Goal: Task Accomplishment & Management: Manage account settings

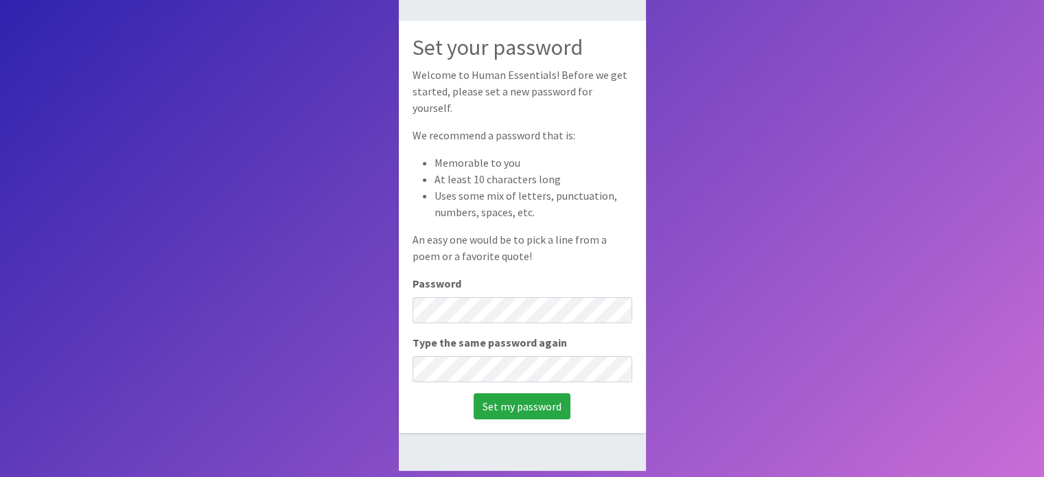
scroll to position [91, 0]
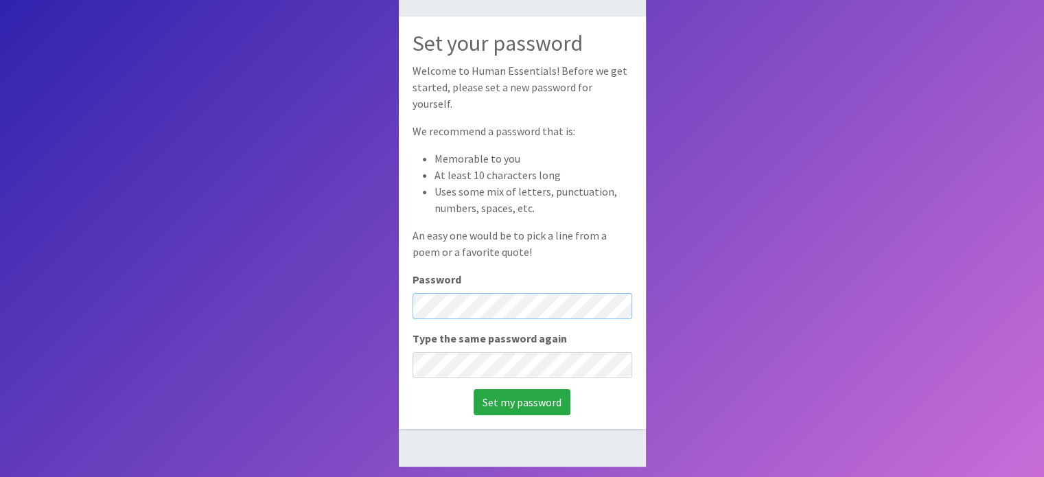
click at [395, 290] on body "Set your password Welcome to Human Essentials! Before we get started, please se…" at bounding box center [522, 193] width 1044 height 569
click at [510, 399] on input "Set my password" at bounding box center [522, 402] width 97 height 26
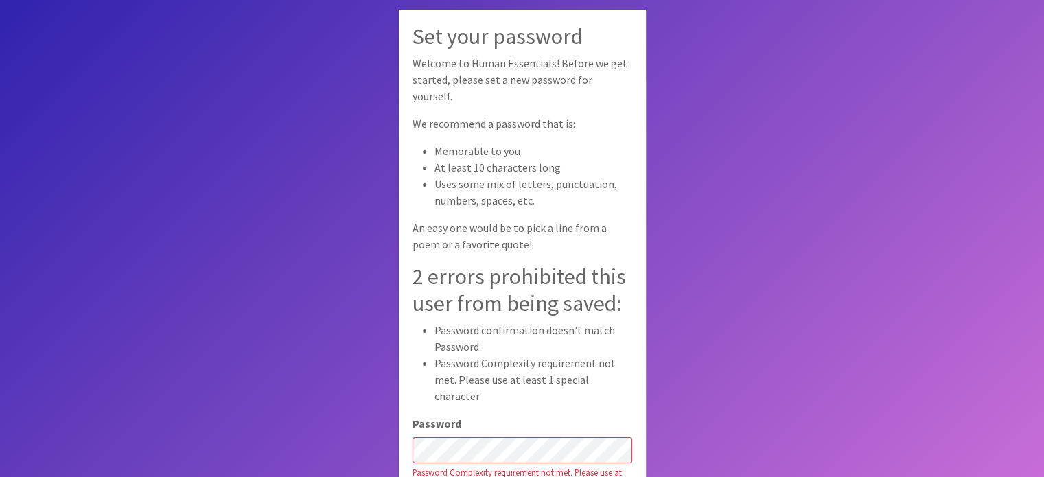
drag, startPoint x: 504, startPoint y: 417, endPoint x: 338, endPoint y: 320, distance: 191.6
click at [338, 320] on body "Set your password Welcome to Human Essentials! Before we get started, please se…" at bounding box center [522, 284] width 1044 height 569
click at [722, 384] on body "Set your password Welcome to Human Essentials! Before we get started, please se…" at bounding box center [522, 284] width 1044 height 569
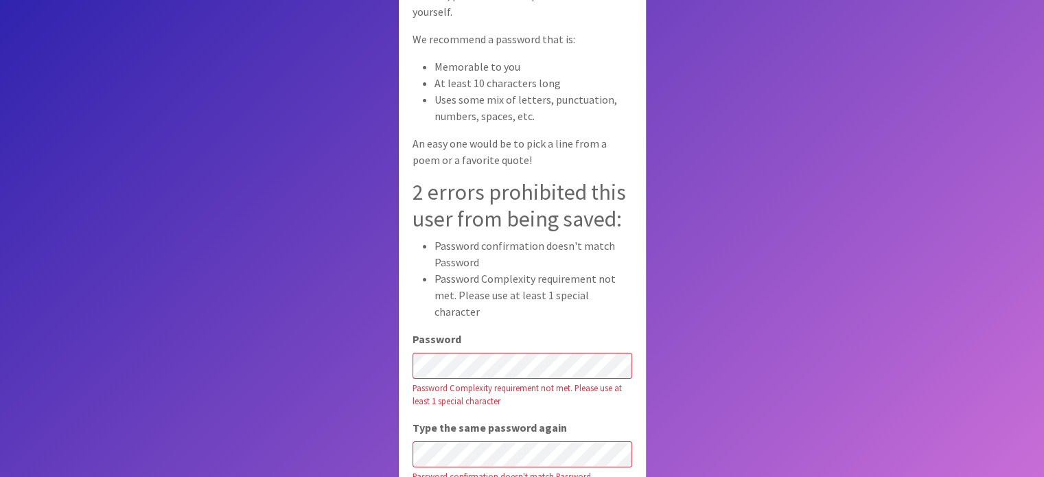
scroll to position [110, 0]
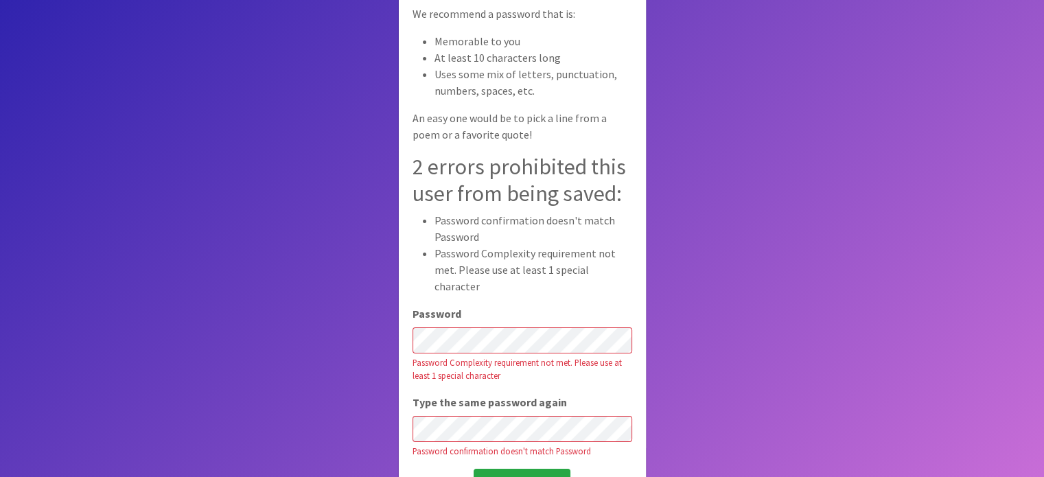
click at [469, 333] on div "Set your password Welcome to Human Essentials! Before we get started, please se…" at bounding box center [522, 204] width 247 height 609
click at [530, 469] on input "Set my password" at bounding box center [522, 482] width 97 height 26
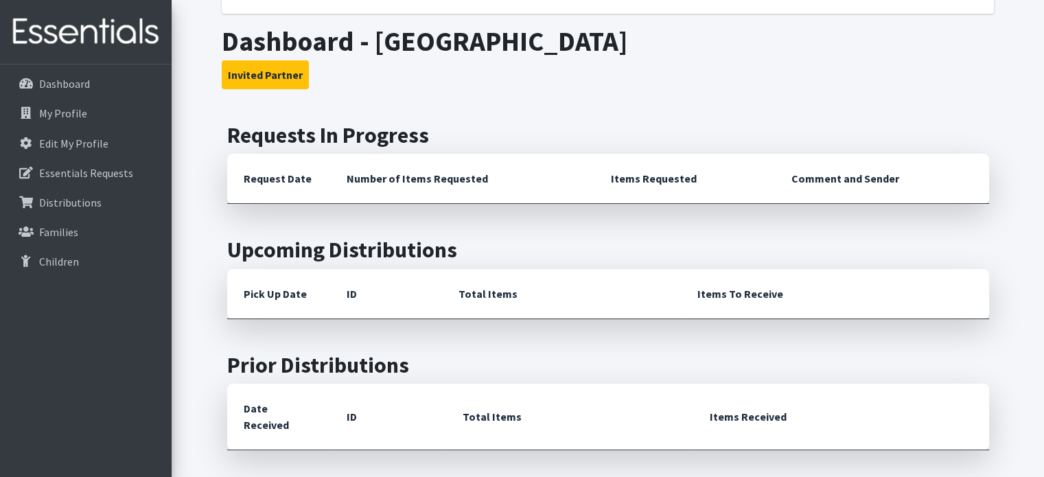
scroll to position [206, 0]
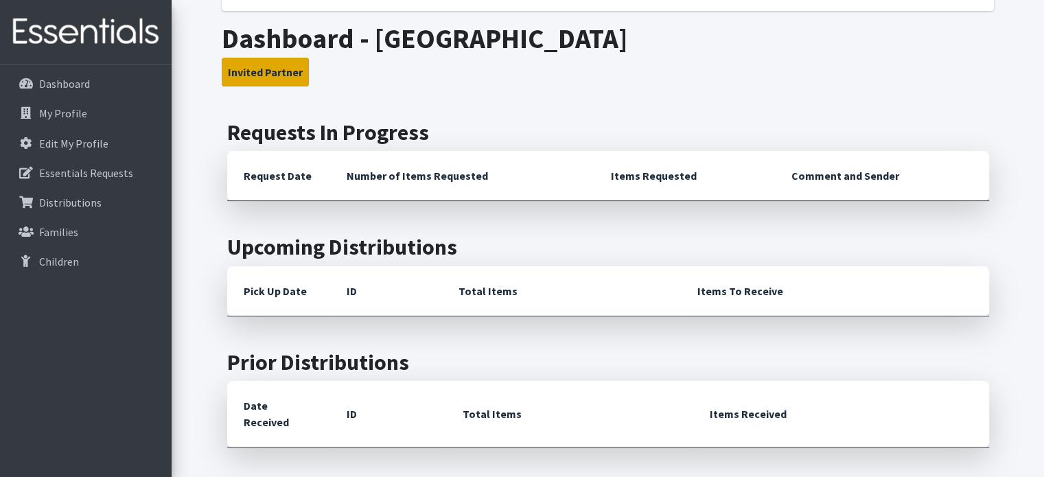
click at [261, 73] on button "Invited Partner" at bounding box center [265, 72] width 87 height 29
click at [261, 75] on button "Invited Partner" at bounding box center [265, 72] width 87 height 29
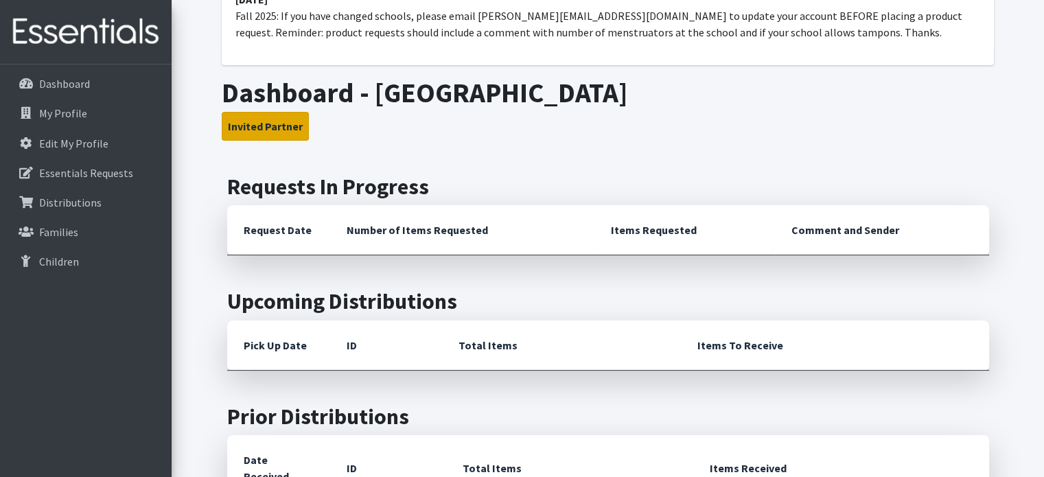
scroll to position [78, 0]
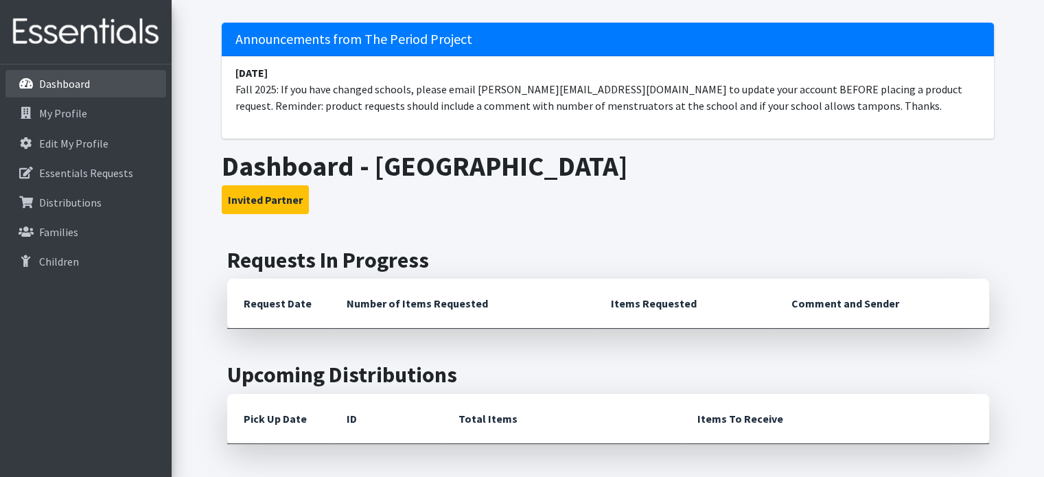
click at [44, 80] on p "Dashboard" at bounding box center [64, 84] width 51 height 14
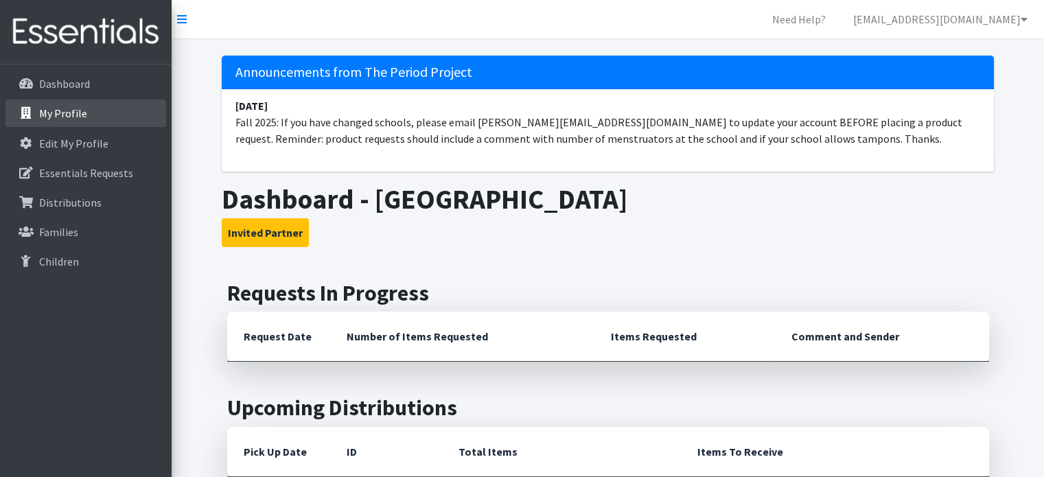
click at [36, 111] on link "My Profile" at bounding box center [85, 113] width 161 height 27
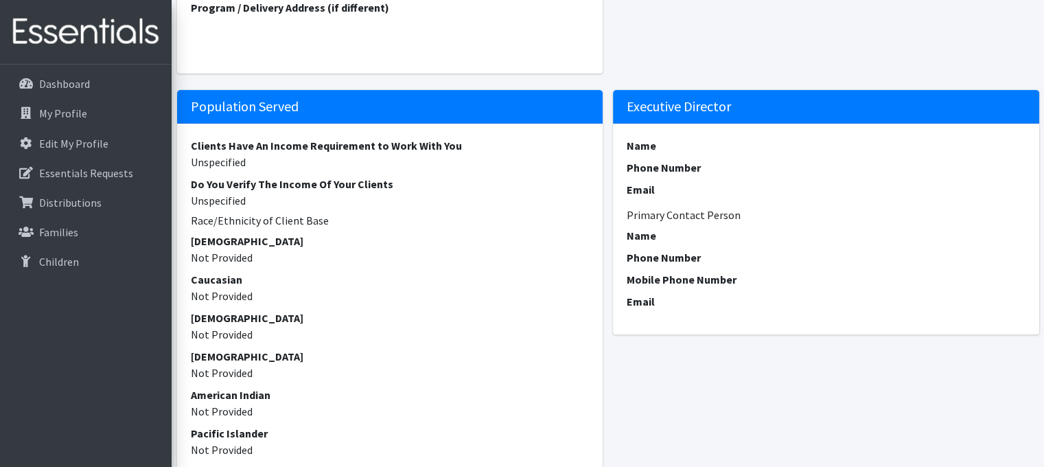
scroll to position [412, 0]
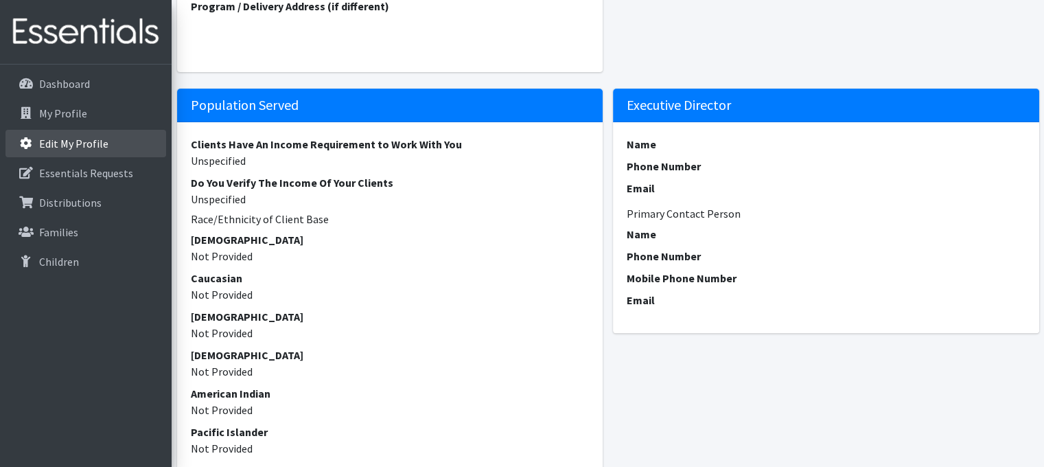
click at [40, 142] on p "Edit My Profile" at bounding box center [73, 144] width 69 height 14
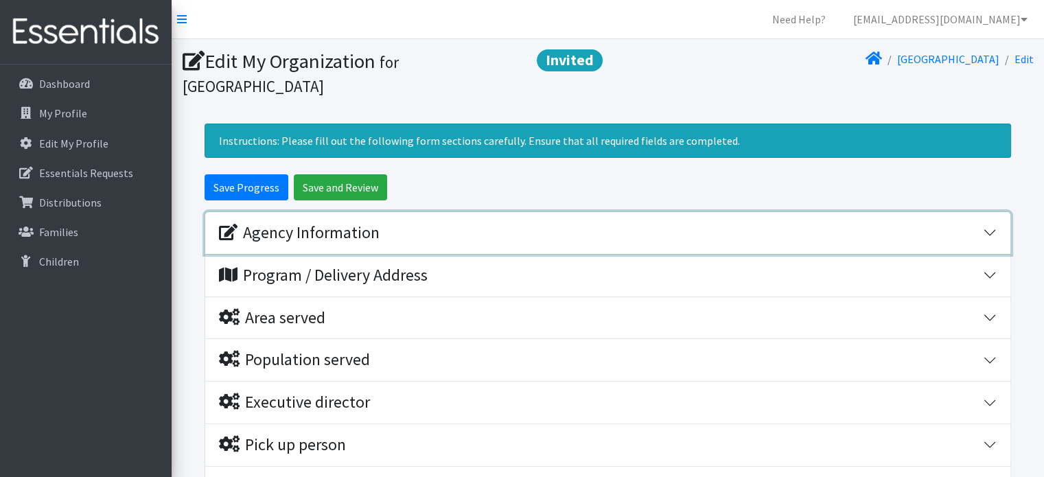
click at [275, 226] on div "Agency Information" at bounding box center [299, 233] width 161 height 20
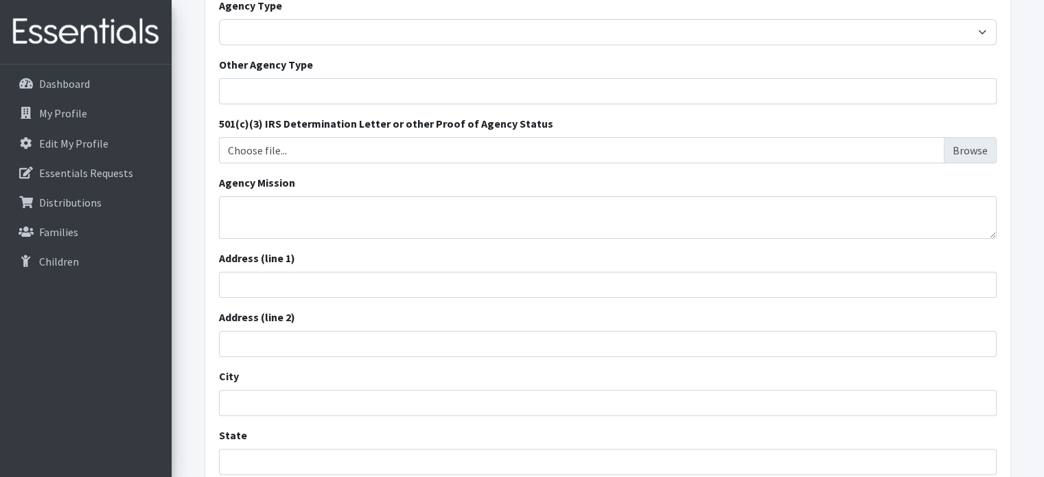
scroll to position [343, 0]
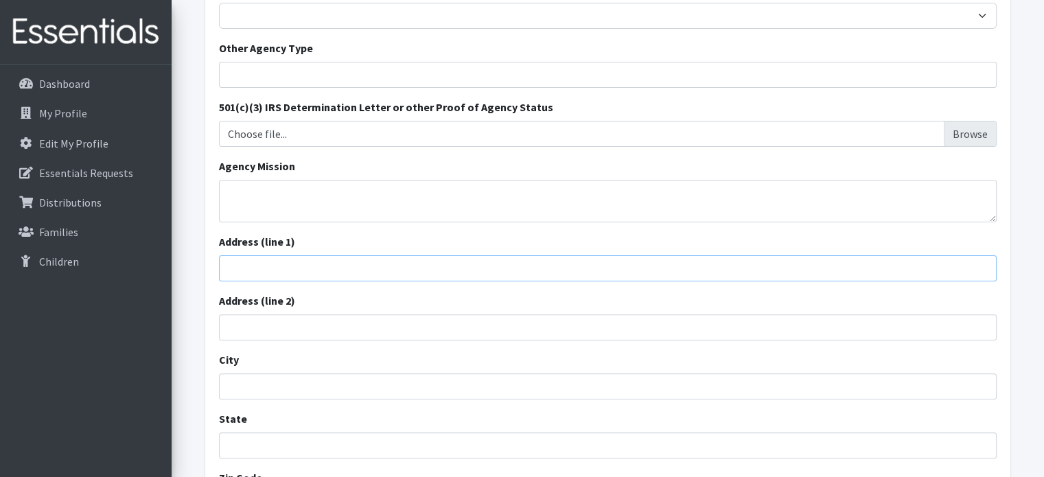
click at [338, 261] on input "Address (line 1)" at bounding box center [608, 268] width 778 height 26
type input "[STREET_ADDRESS]"
type input "[GEOGRAPHIC_DATA]"
type input "[US_STATE]"
type input "29303"
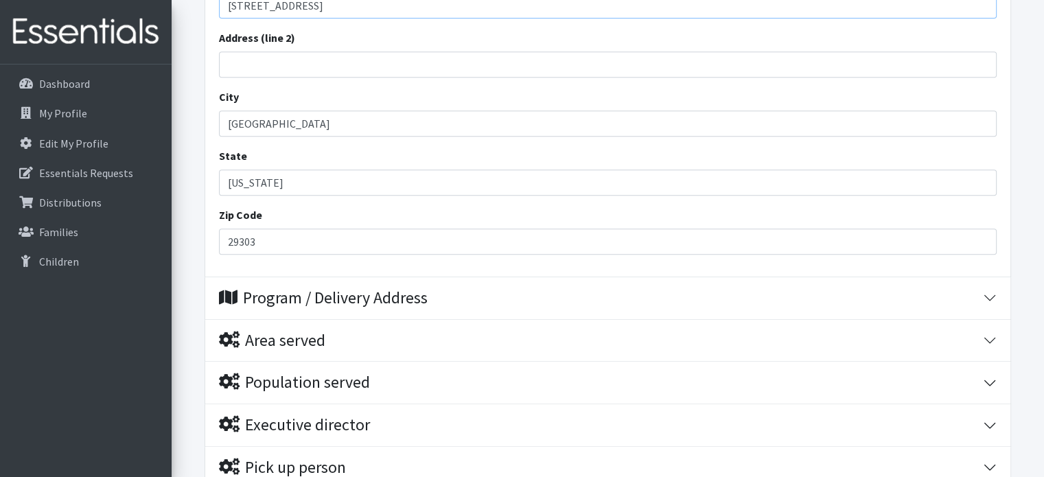
scroll to position [686, 0]
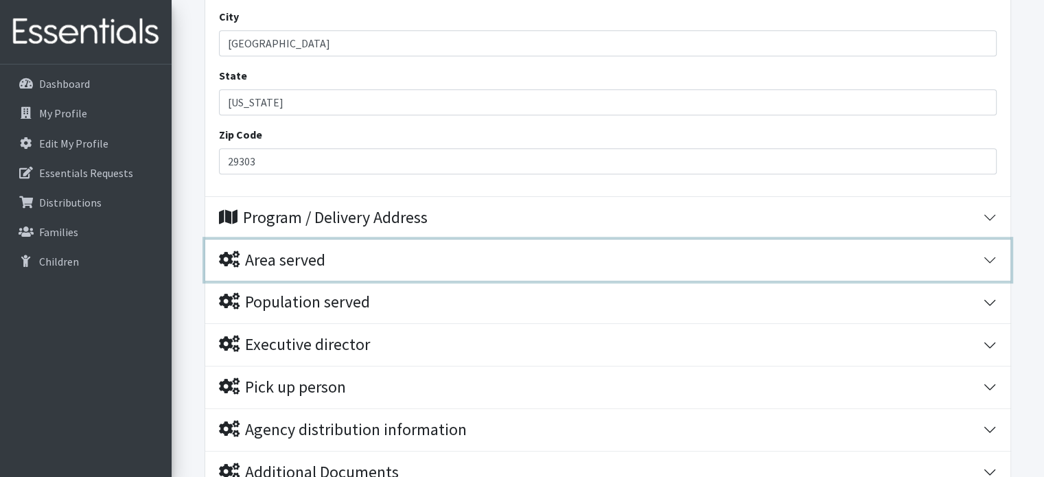
click at [283, 259] on div "Area served" at bounding box center [272, 261] width 106 height 20
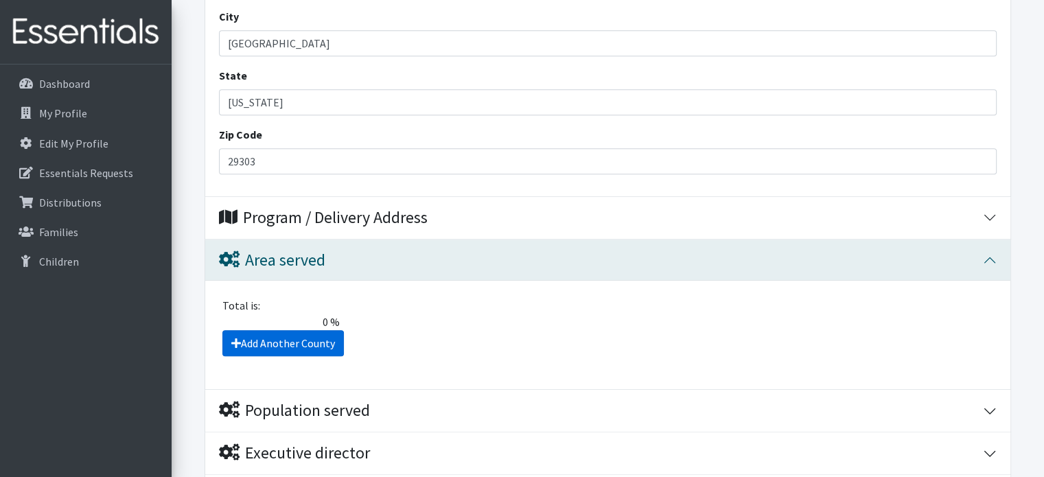
click at [238, 340] on icon at bounding box center [236, 343] width 10 height 11
click at [239, 334] on link "Add Another County" at bounding box center [282, 343] width 121 height 26
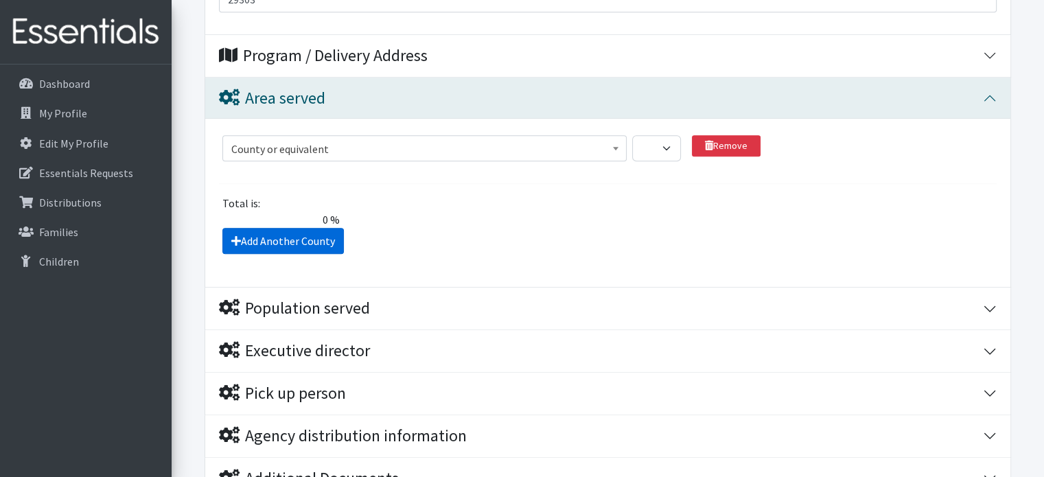
scroll to position [846, 0]
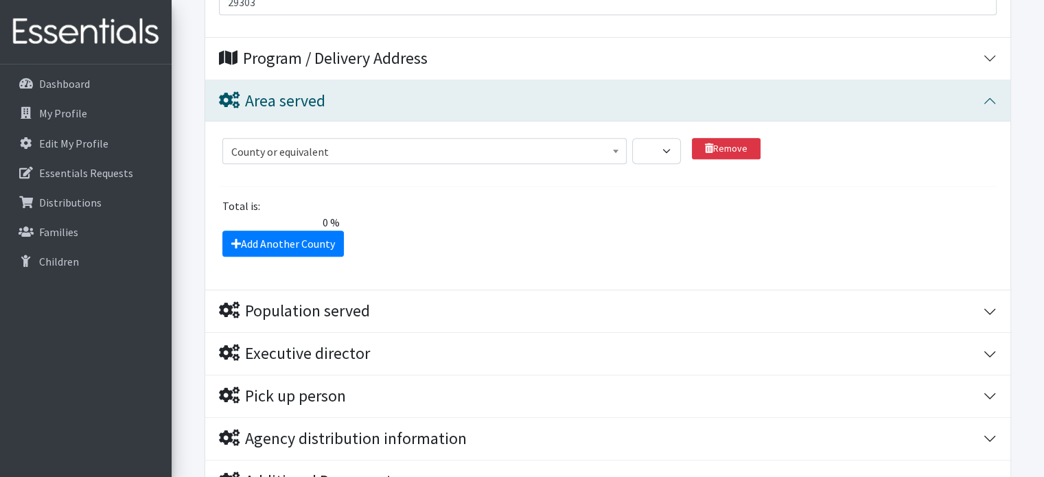
click at [618, 152] on span at bounding box center [616, 149] width 14 height 21
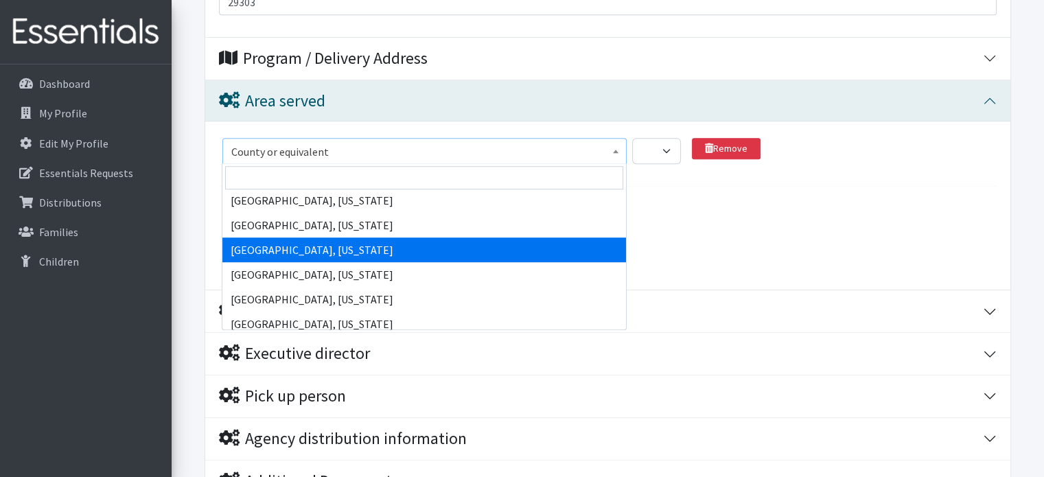
scroll to position [343, 0]
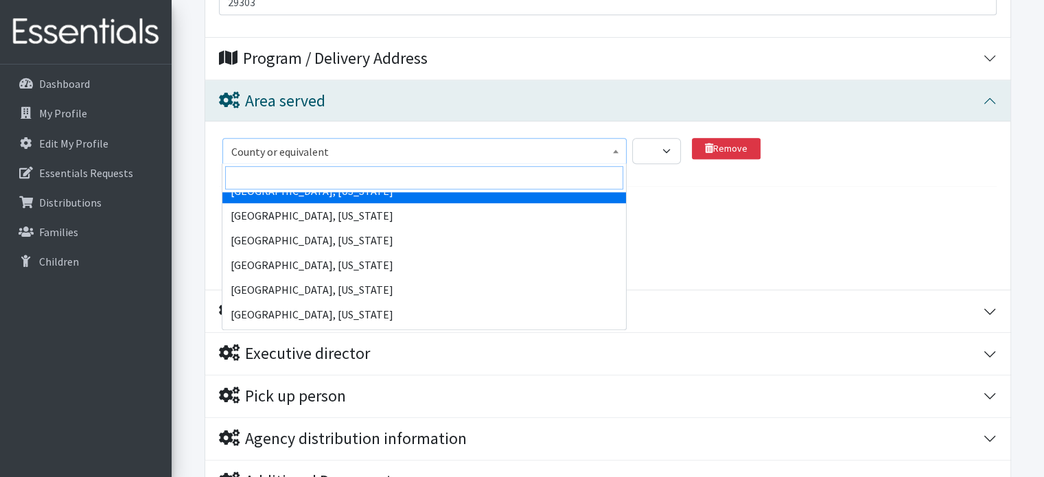
click at [513, 169] on input "search" at bounding box center [424, 177] width 398 height 23
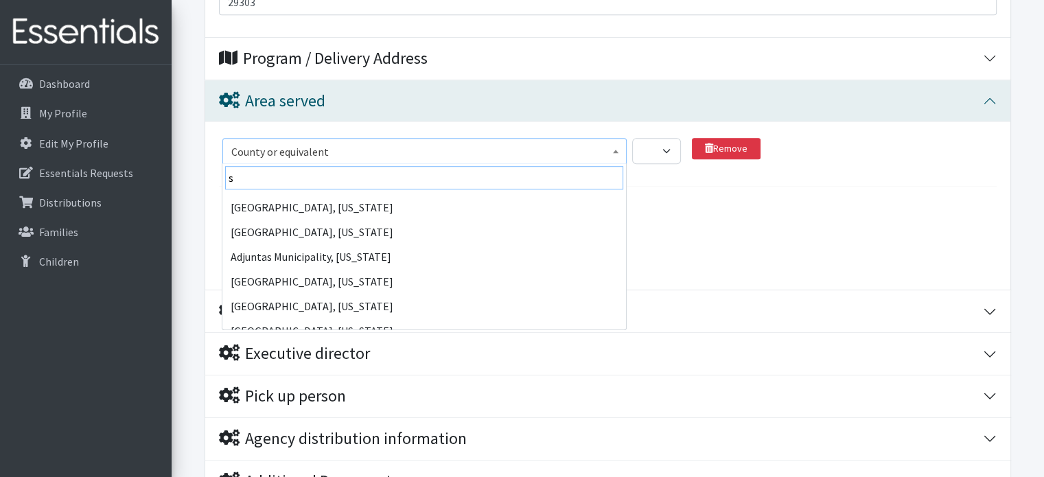
scroll to position [0, 0]
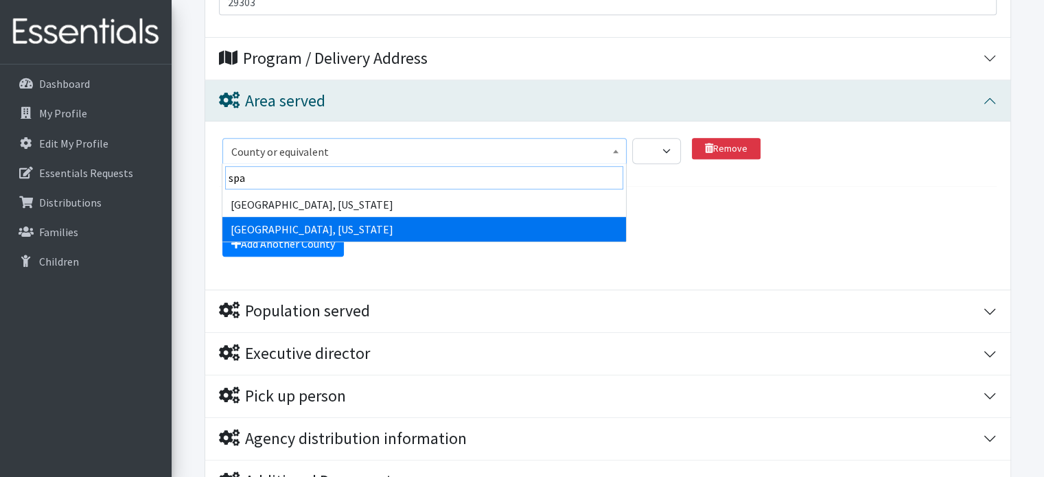
type input "spa"
select select "2720"
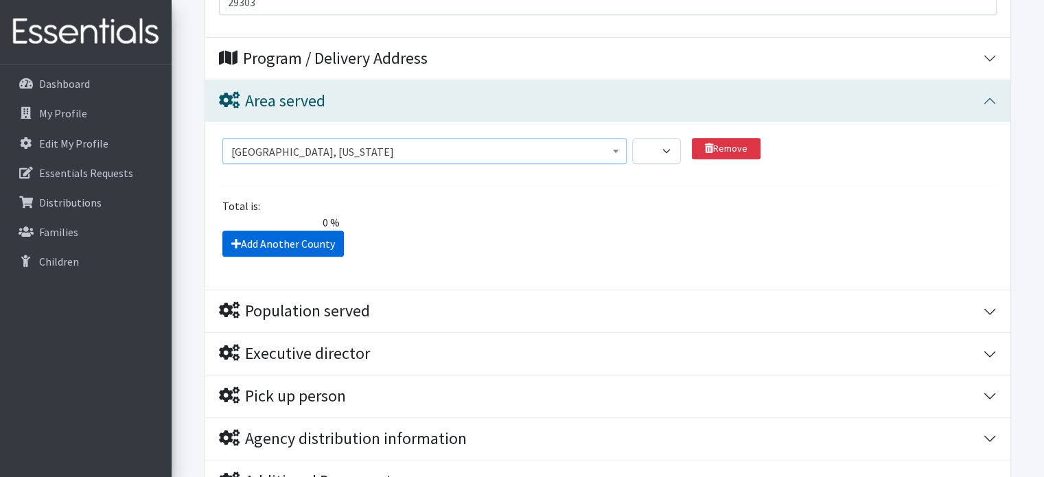
click at [242, 238] on link "Add Another County" at bounding box center [282, 244] width 121 height 26
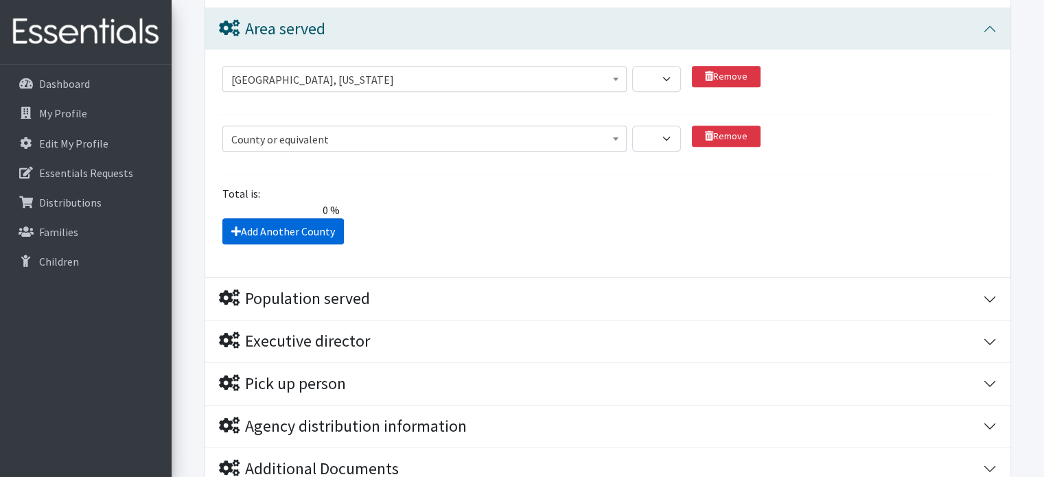
scroll to position [905, 0]
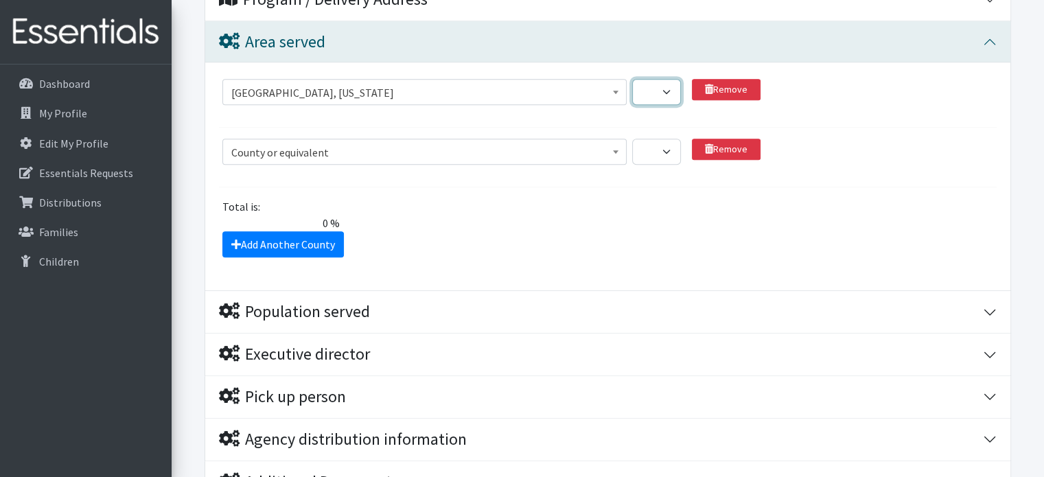
click at [666, 88] on select "1 2 3 4 5 6 7 8 9 10 11 12 13 14 15 16 17 18 19 20 21 22 23 24 25 26 27 28 29 3…" at bounding box center [656, 92] width 49 height 26
click at [549, 121] on section "County or equivalent Abbeville County, South Carolina Acadia Parish, Louisiana …" at bounding box center [608, 103] width 778 height 49
click at [618, 150] on b at bounding box center [615, 151] width 5 height 3
click at [728, 224] on div "Total is: 0 % The total client share must be either 0 or 100 %." at bounding box center [608, 214] width 788 height 33
click at [730, 153] on link "Remove" at bounding box center [726, 149] width 69 height 21
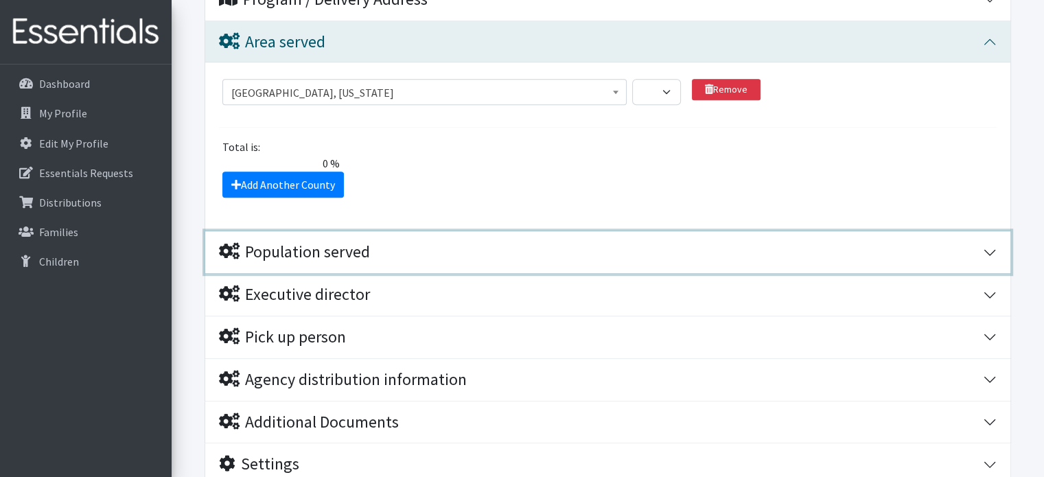
click at [275, 251] on div "Population served" at bounding box center [294, 252] width 151 height 20
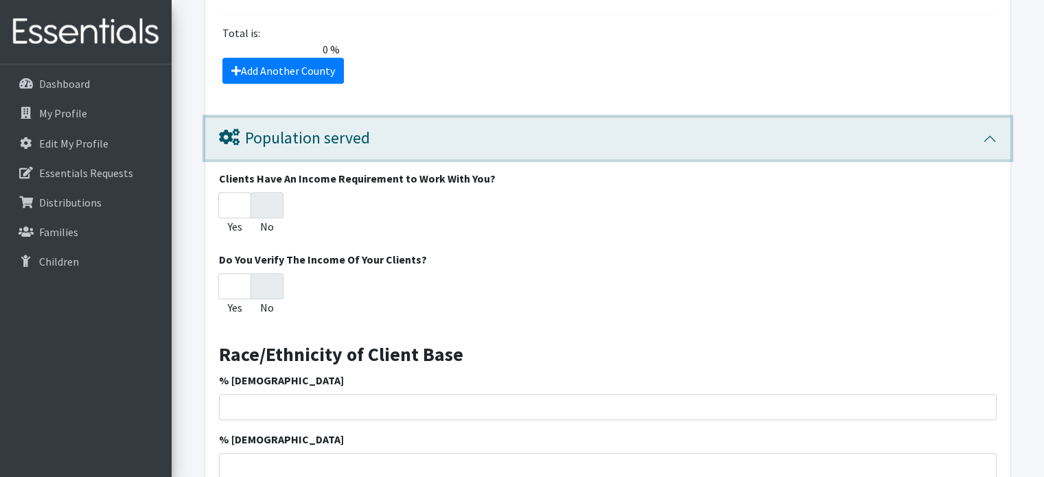
scroll to position [1042, 0]
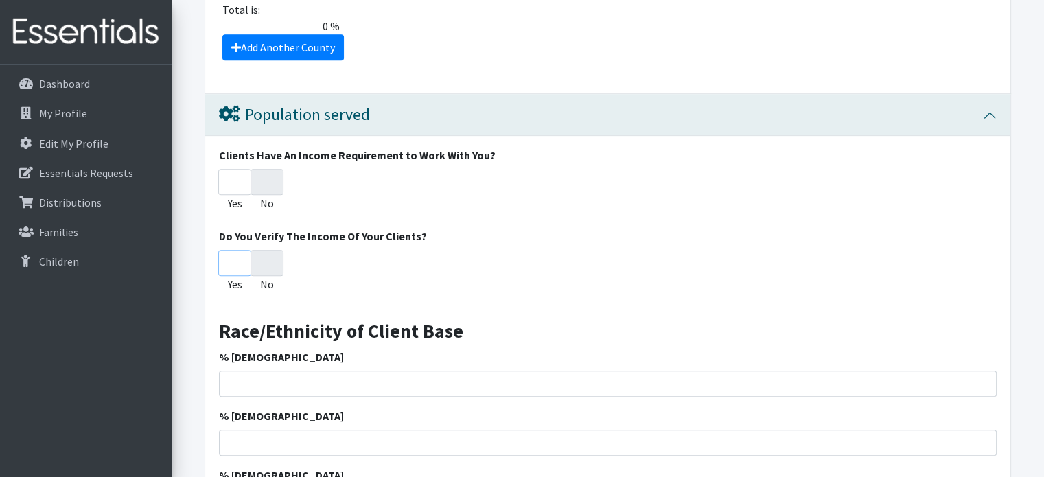
click at [234, 259] on input "Yes" at bounding box center [234, 263] width 33 height 26
radio input "true"
click at [220, 260] on input "Yes" at bounding box center [234, 263] width 33 height 26
click at [263, 177] on input "No" at bounding box center [267, 182] width 33 height 26
radio input "true"
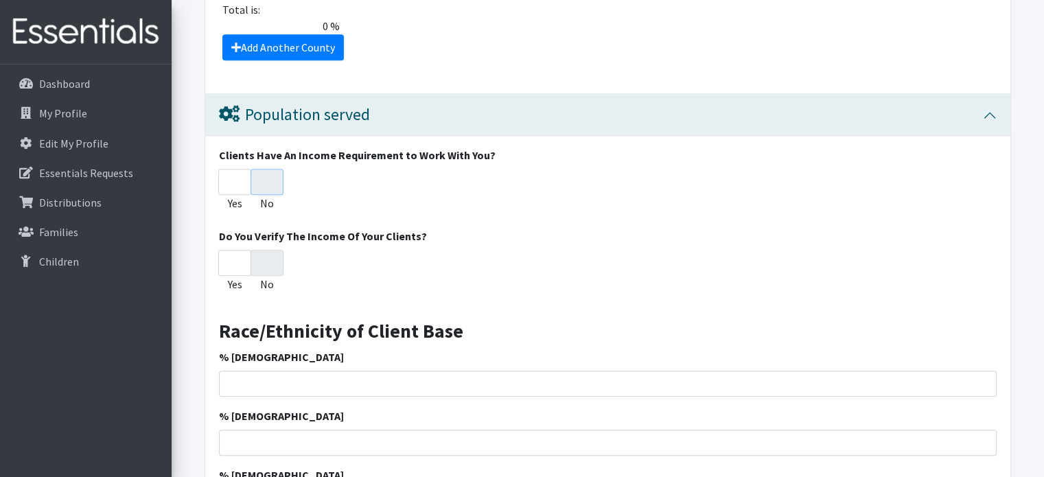
click at [272, 169] on input "No" at bounding box center [267, 182] width 33 height 26
click at [272, 181] on input "No" at bounding box center [267, 182] width 33 height 26
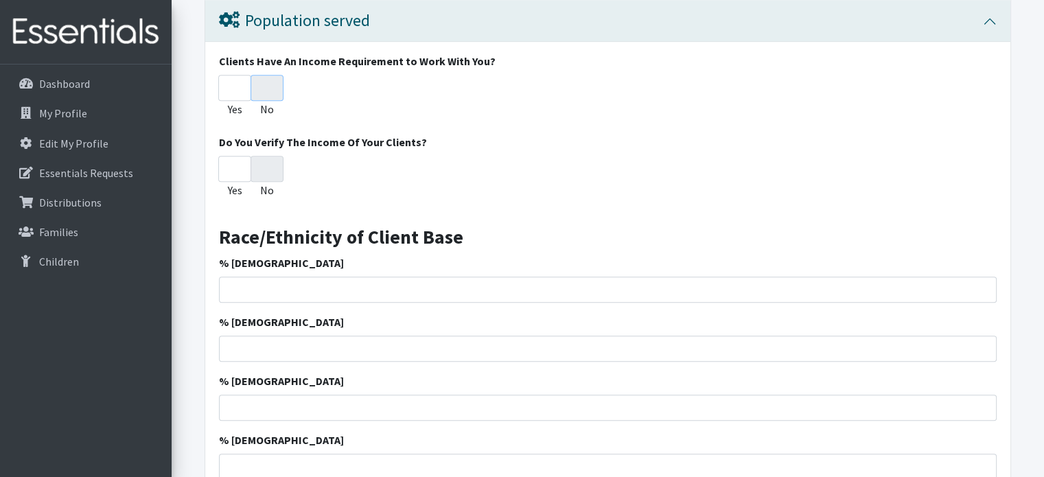
scroll to position [1179, 0]
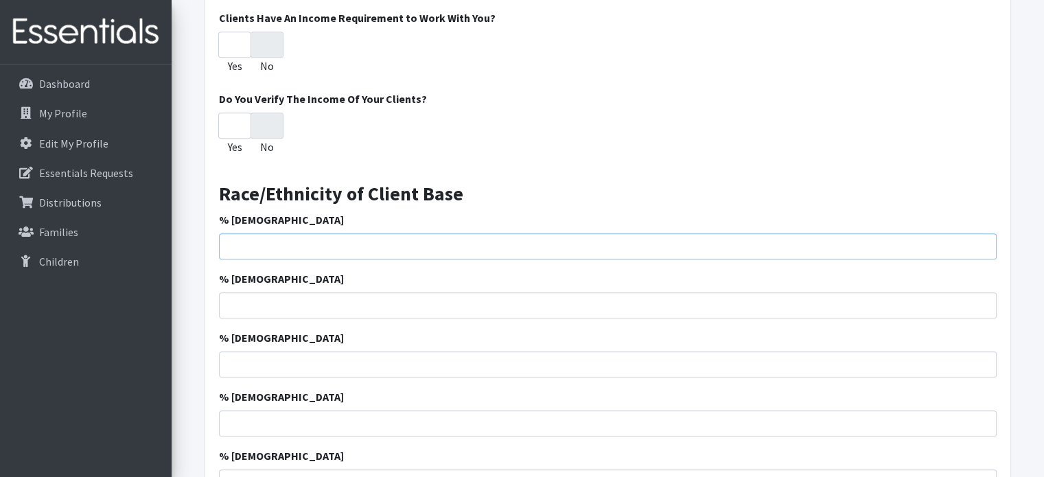
click at [299, 240] on input "% [DEMOGRAPHIC_DATA]" at bounding box center [608, 246] width 778 height 26
click at [307, 246] on input "% [DEMOGRAPHIC_DATA]" at bounding box center [608, 246] width 778 height 26
click at [983, 241] on input "25" at bounding box center [608, 246] width 778 height 26
click at [983, 241] on input "26" at bounding box center [608, 246] width 778 height 26
click at [983, 241] on input "27" at bounding box center [608, 246] width 778 height 26
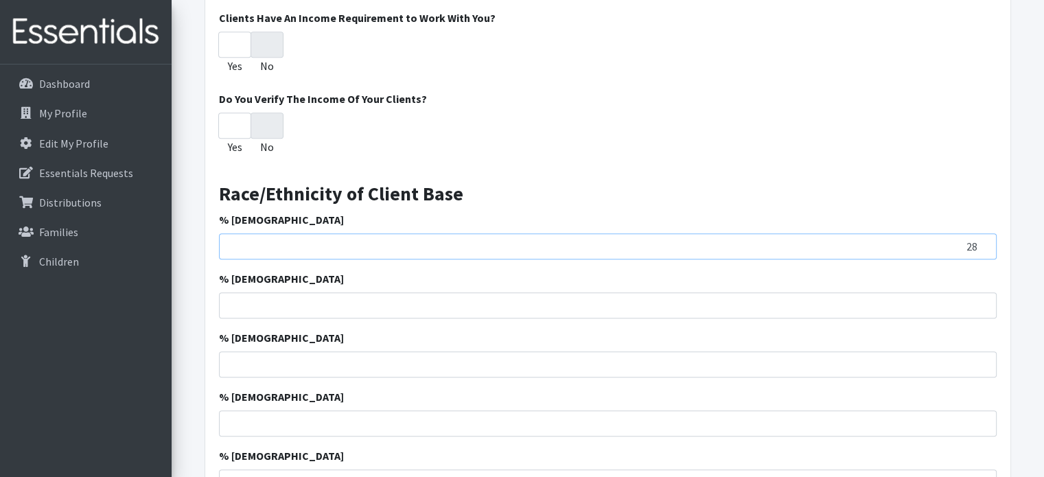
click at [982, 241] on input "28" at bounding box center [608, 246] width 778 height 26
type input "29"
click at [982, 241] on input "29" at bounding box center [608, 246] width 778 height 26
click at [958, 303] on input "% [DEMOGRAPHIC_DATA]" at bounding box center [608, 305] width 778 height 26
click at [983, 301] on input "27" at bounding box center [608, 305] width 778 height 26
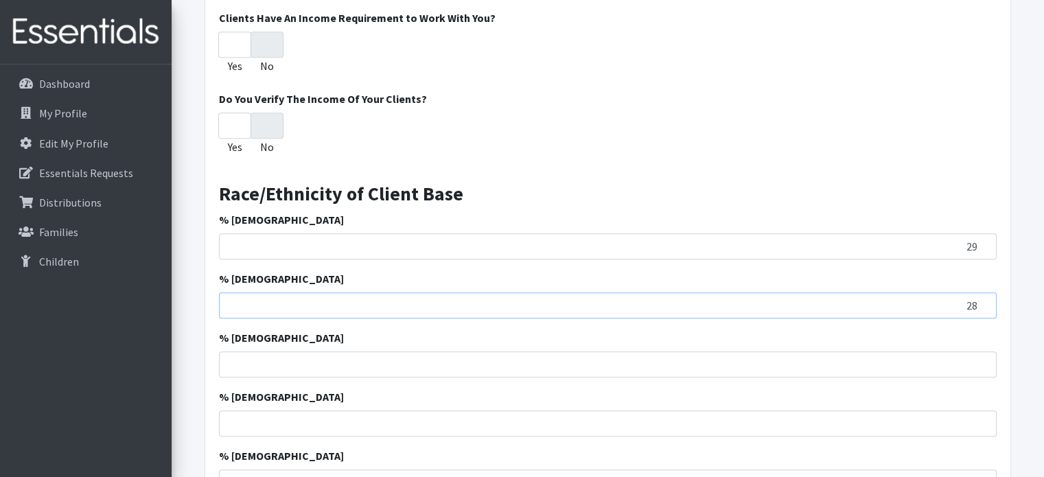
click at [982, 301] on input "28" at bounding box center [608, 305] width 778 height 26
click at [977, 305] on input "27" at bounding box center [608, 305] width 778 height 26
click at [982, 304] on input "26" at bounding box center [608, 305] width 778 height 26
type input "25"
click at [982, 304] on input "25" at bounding box center [608, 305] width 778 height 26
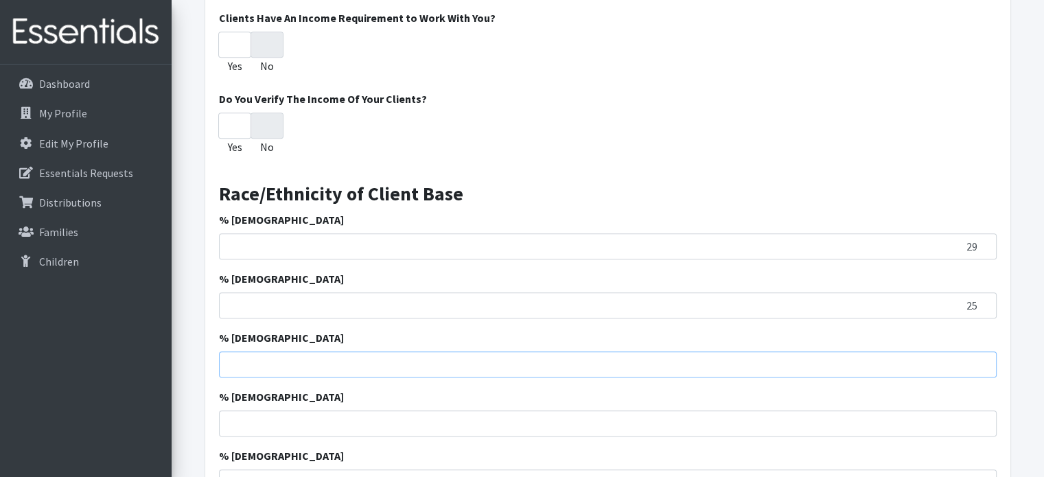
click at [969, 364] on input "% [DEMOGRAPHIC_DATA]" at bounding box center [608, 364] width 778 height 26
click at [986, 356] on input "1" at bounding box center [608, 364] width 778 height 26
click at [987, 356] on input "27" at bounding box center [608, 364] width 778 height 26
click at [987, 356] on input "28" at bounding box center [608, 364] width 778 height 26
click at [986, 356] on input "29" at bounding box center [608, 364] width 778 height 26
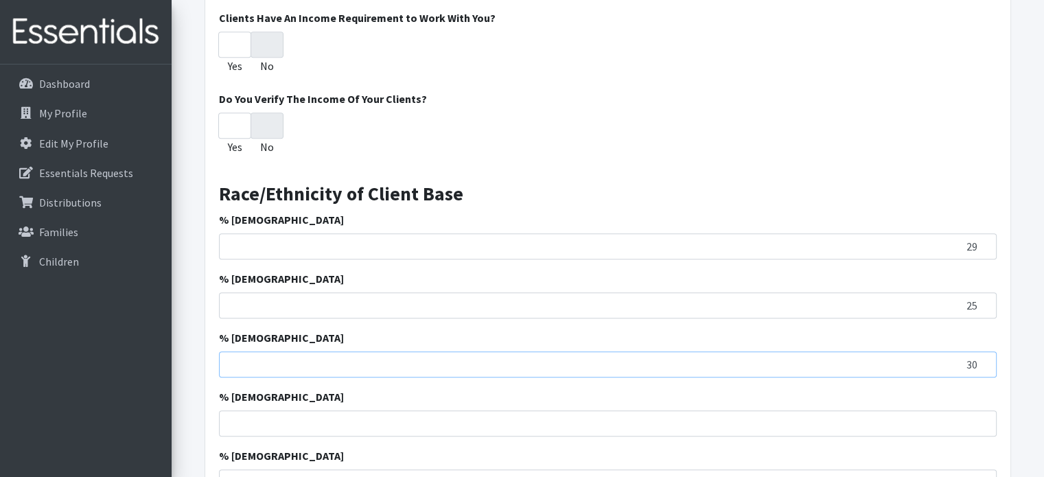
click at [983, 356] on input "30" at bounding box center [608, 364] width 778 height 26
click at [981, 356] on input "31" at bounding box center [608, 364] width 778 height 26
click at [981, 355] on input "32" at bounding box center [608, 364] width 778 height 26
type input "33"
click at [981, 355] on input "33" at bounding box center [608, 364] width 778 height 26
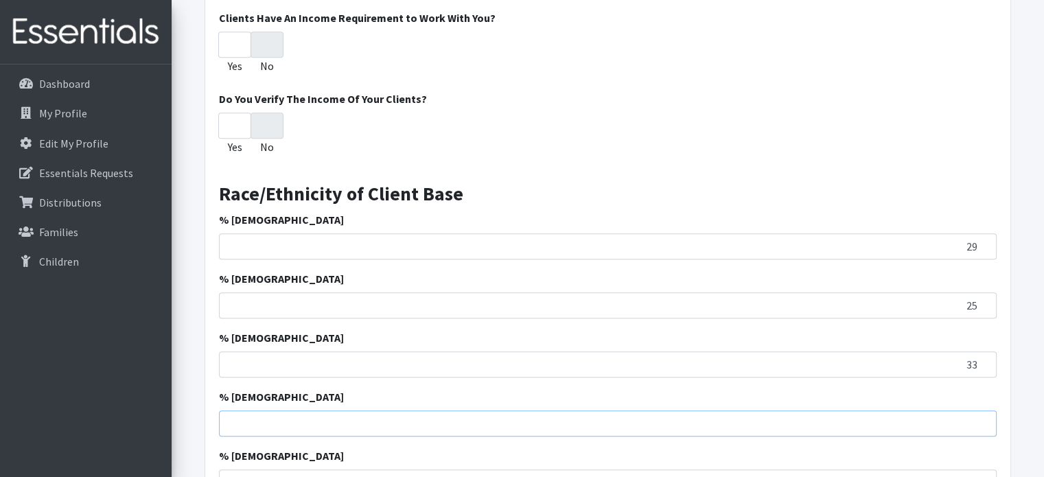
click at [972, 423] on input "% [DEMOGRAPHIC_DATA]" at bounding box center [608, 423] width 778 height 26
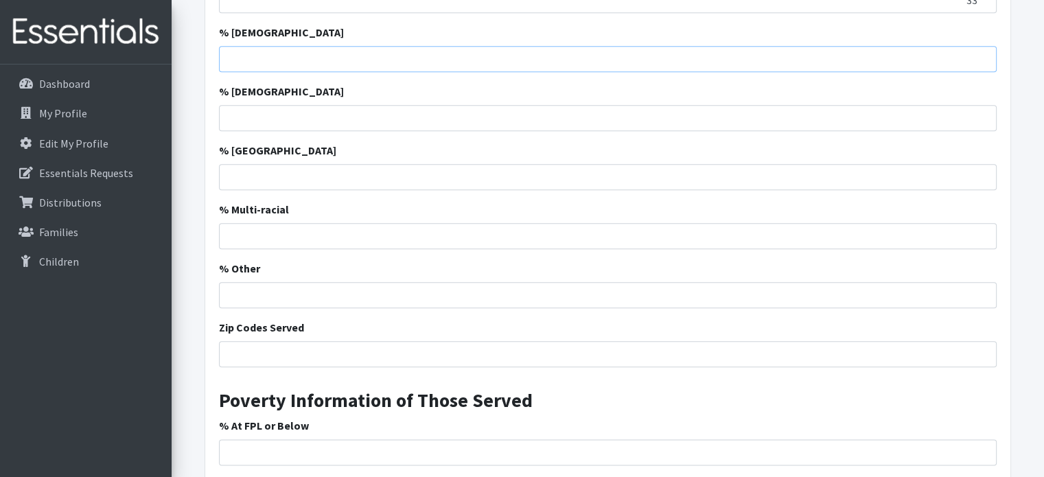
scroll to position [1591, 0]
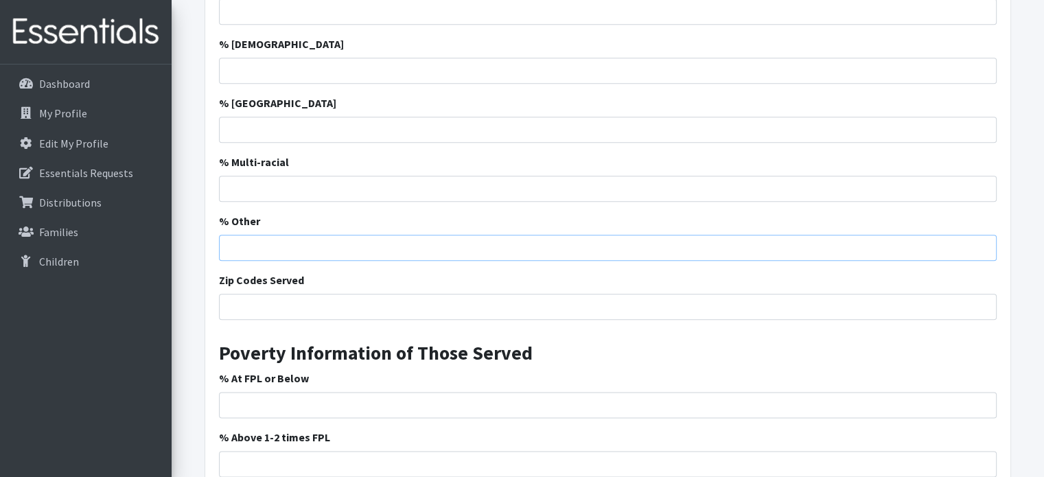
click at [949, 249] on input "% Other" at bounding box center [608, 248] width 778 height 26
click at [981, 241] on input "9" at bounding box center [608, 248] width 778 height 26
click at [983, 241] on input "10" at bounding box center [608, 248] width 778 height 26
click at [983, 241] on input "11" at bounding box center [608, 248] width 778 height 26
click at [983, 241] on input "12" at bounding box center [608, 248] width 778 height 26
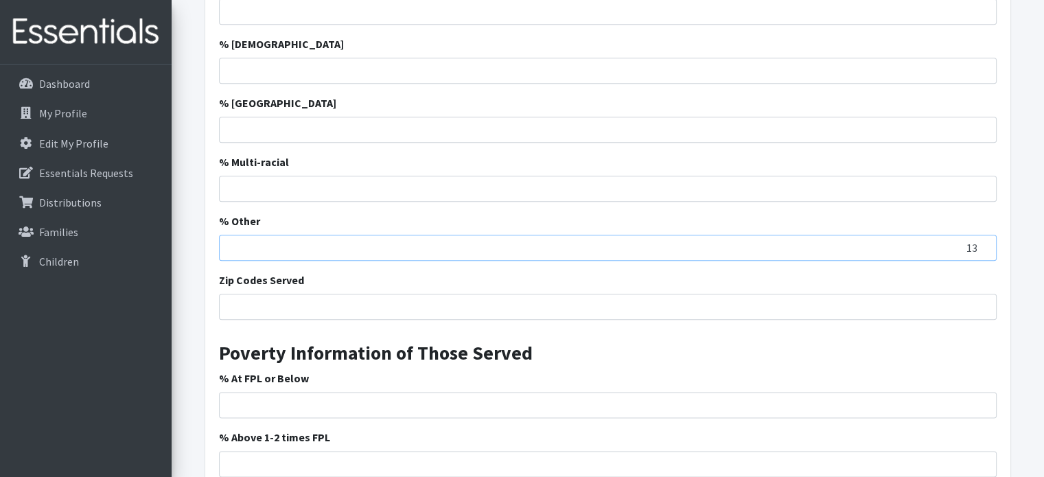
type input "13"
click at [983, 241] on input "13" at bounding box center [608, 248] width 778 height 26
click at [645, 306] on input "Zip Codes Served" at bounding box center [608, 307] width 778 height 26
click at [266, 303] on input "29303" at bounding box center [608, 307] width 778 height 26
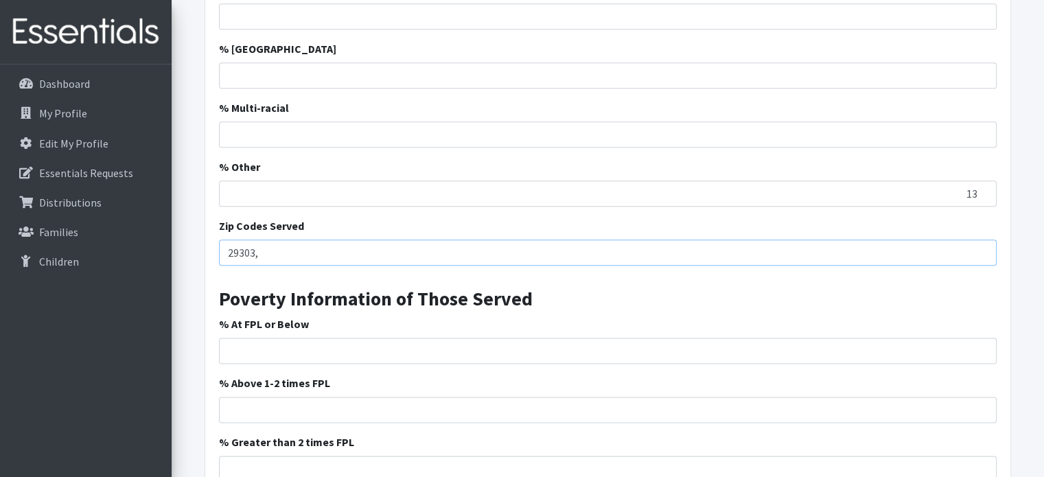
scroll to position [1660, 0]
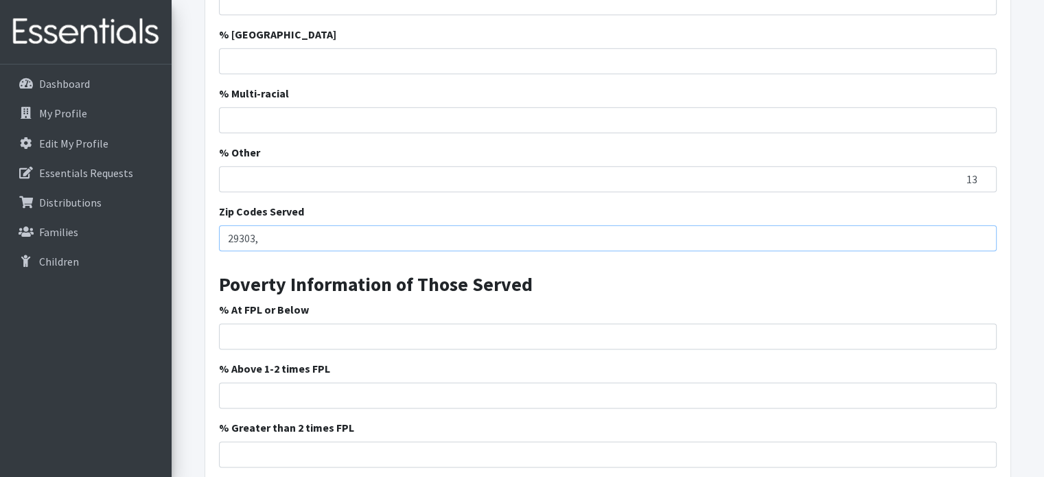
click at [253, 232] on input "29303," at bounding box center [608, 238] width 778 height 26
click at [257, 233] on input "29301," at bounding box center [608, 238] width 778 height 26
click at [353, 237] on input "29301, 29302, 29303, 29306,29307, 29316" at bounding box center [608, 238] width 778 height 26
click at [435, 236] on input "29301, 29302, 29303, 29306, 29307, 29316" at bounding box center [608, 238] width 778 height 26
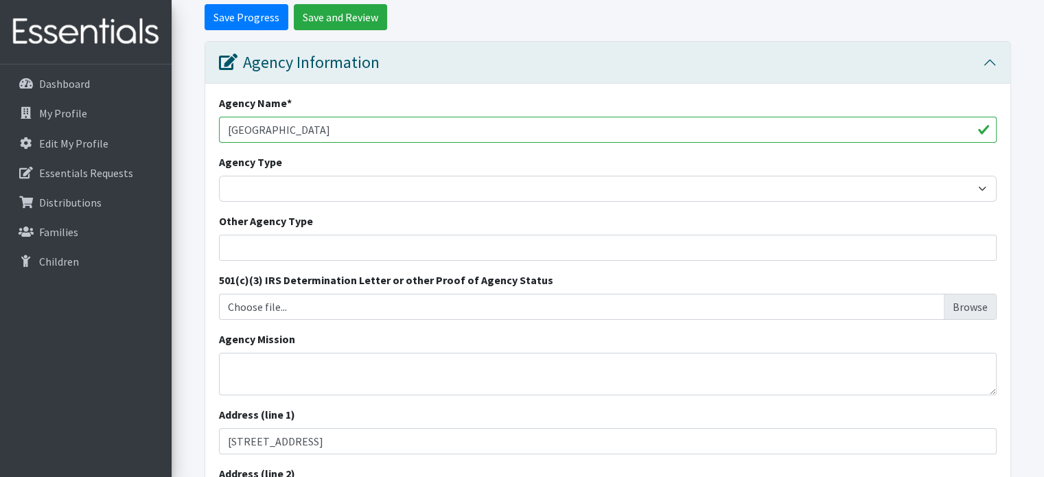
scroll to position [150, 0]
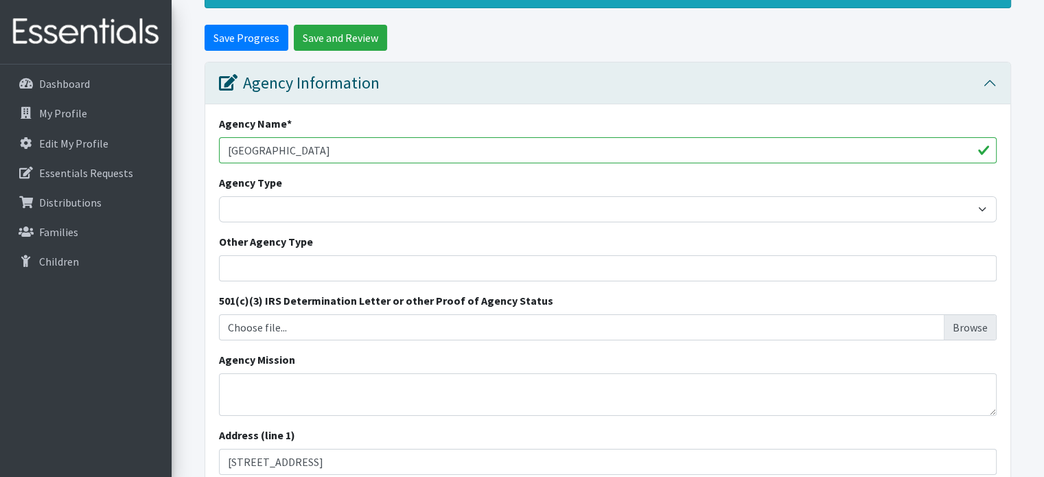
type input "29301, 29302, 29303, 29306, 29307, 29316, 29349, 29322, 29324, 29330, 29334, 29…"
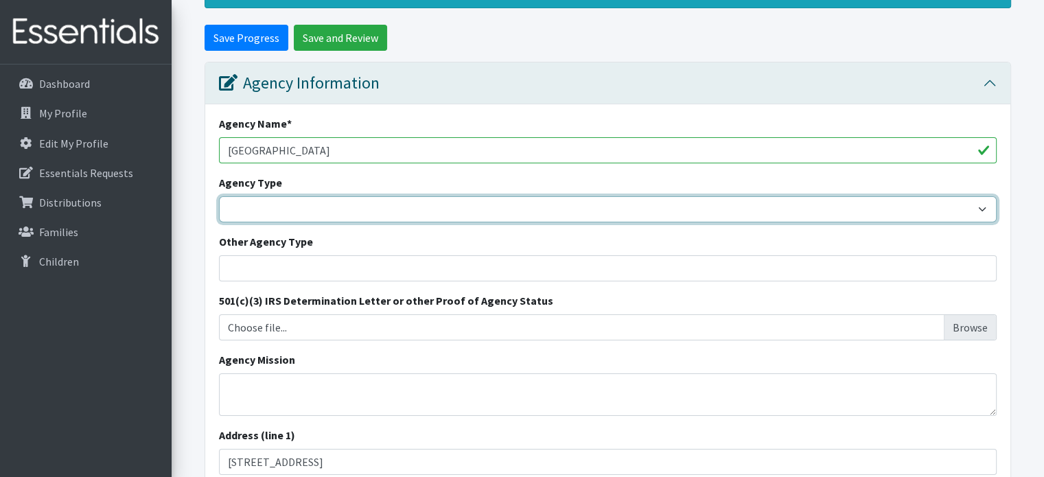
click at [797, 215] on select "Basic Needs Bank Career technical training Child abuse resource center Church o…" at bounding box center [608, 209] width 778 height 26
select select "edu"
click at [219, 196] on select "Basic Needs Bank Career technical training Child abuse resource center Church o…" at bounding box center [608, 209] width 778 height 26
click at [360, 207] on select "Basic Needs Bank Career technical training Child abuse resource center Church o…" at bounding box center [608, 209] width 778 height 26
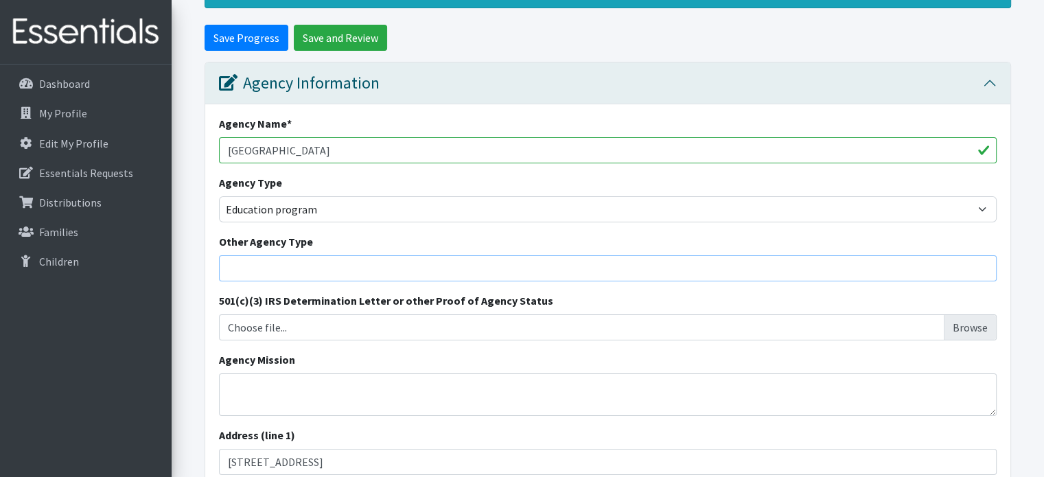
click at [258, 268] on input "Other Agency Type" at bounding box center [608, 268] width 778 height 26
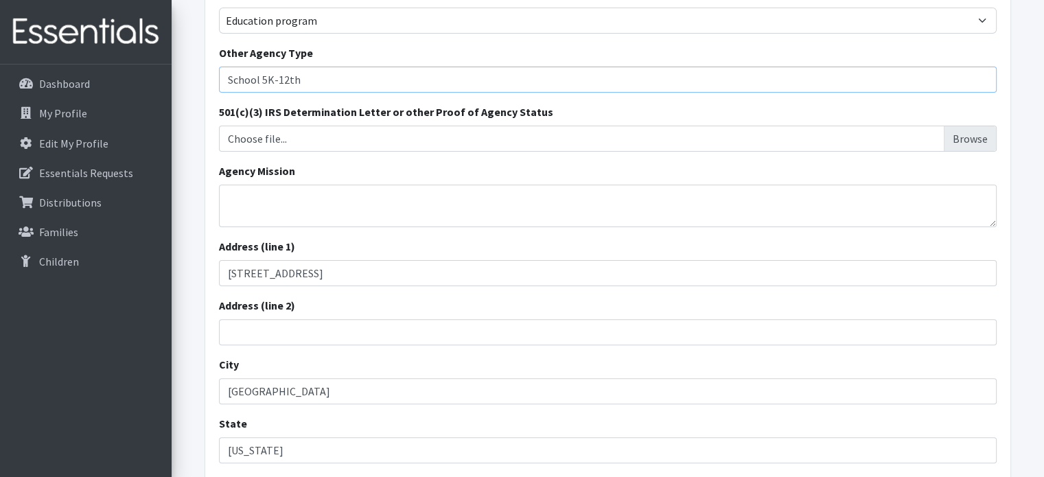
scroll to position [424, 0]
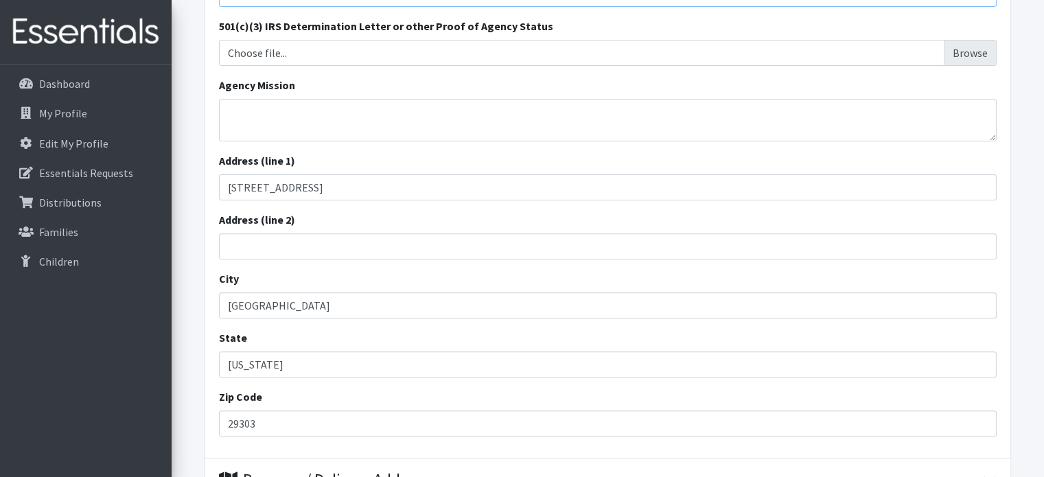
type input "School 5K-12th"
click at [294, 112] on textarea "Agency Mission" at bounding box center [608, 120] width 778 height 43
paste textarea ""cultivate lifelong learners in a student-centered environment""
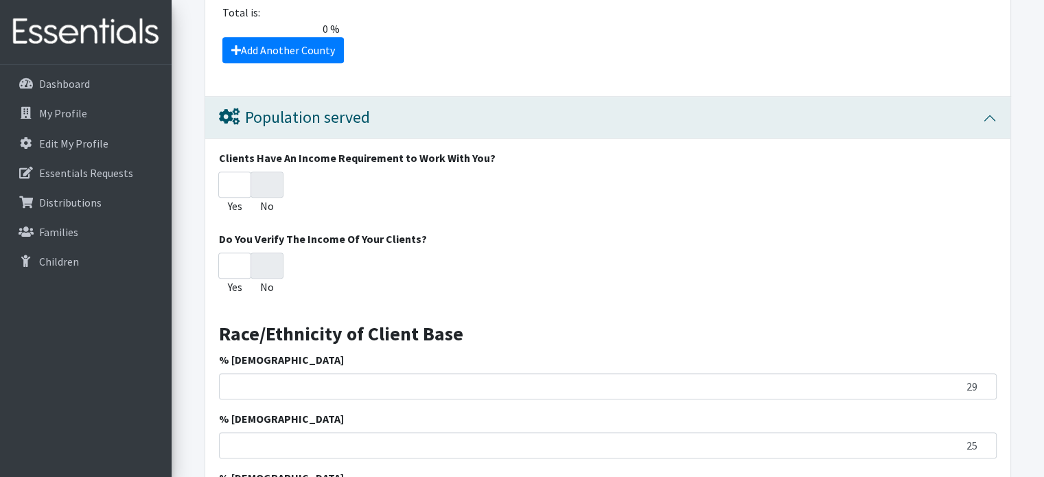
scroll to position [1042, 0]
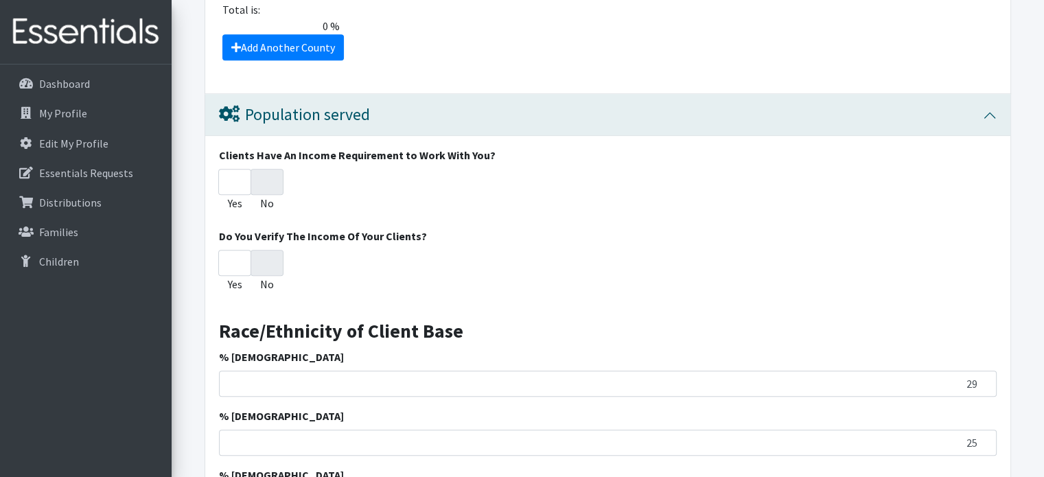
type textarea ""cultivate lifelong learners in a student-centered environment""
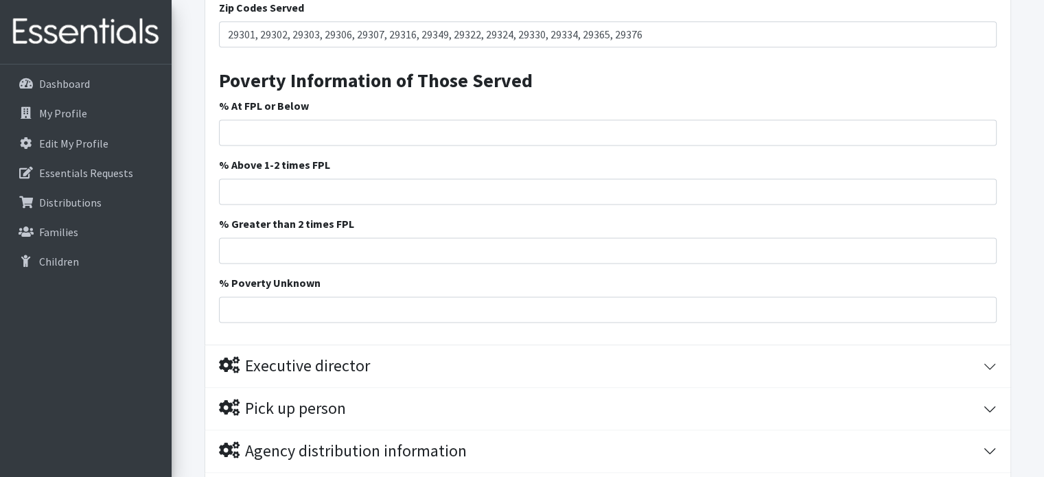
scroll to position [1865, 0]
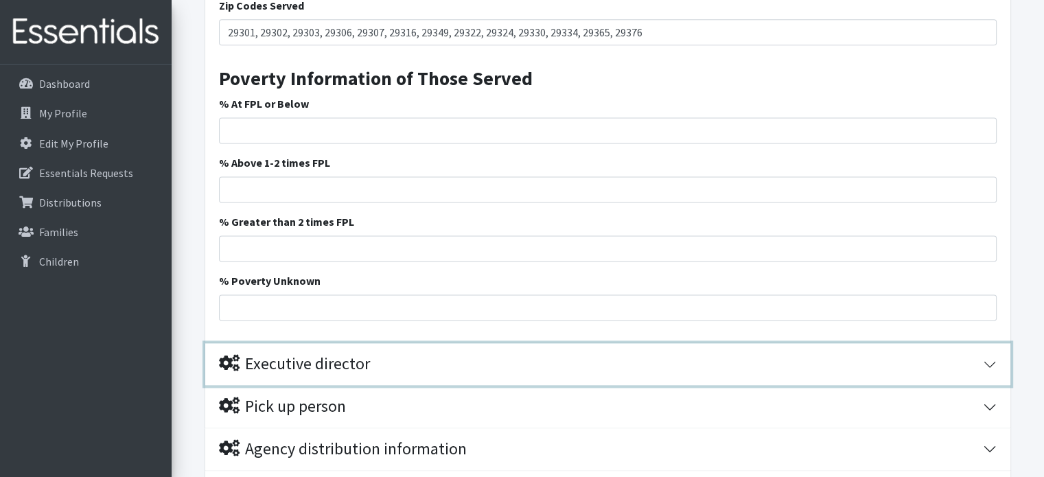
click at [314, 362] on div "Executive director" at bounding box center [294, 364] width 151 height 20
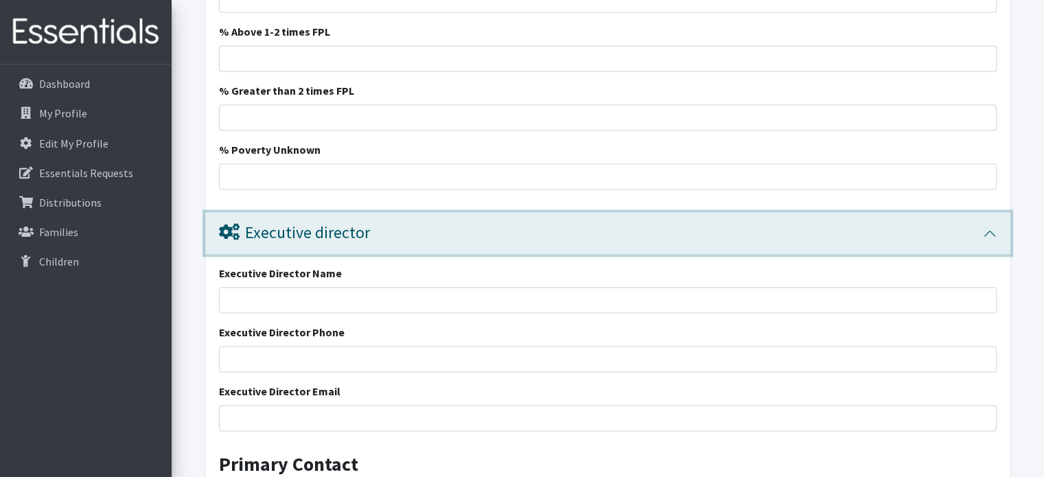
scroll to position [2003, 0]
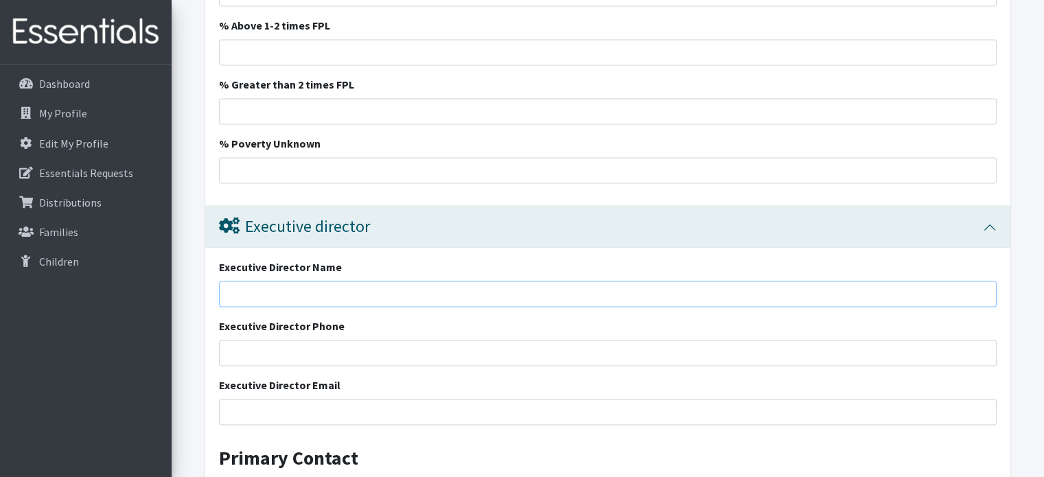
click at [316, 291] on input "Executive Director Name" at bounding box center [608, 294] width 778 height 26
type input "[PERSON_NAME]"
click at [305, 356] on input "Executive Director Phone" at bounding box center [608, 353] width 778 height 26
drag, startPoint x: 327, startPoint y: 348, endPoint x: 318, endPoint y: 342, distance: 10.5
click at [327, 348] on input "Executive Director Phone" at bounding box center [608, 353] width 778 height 26
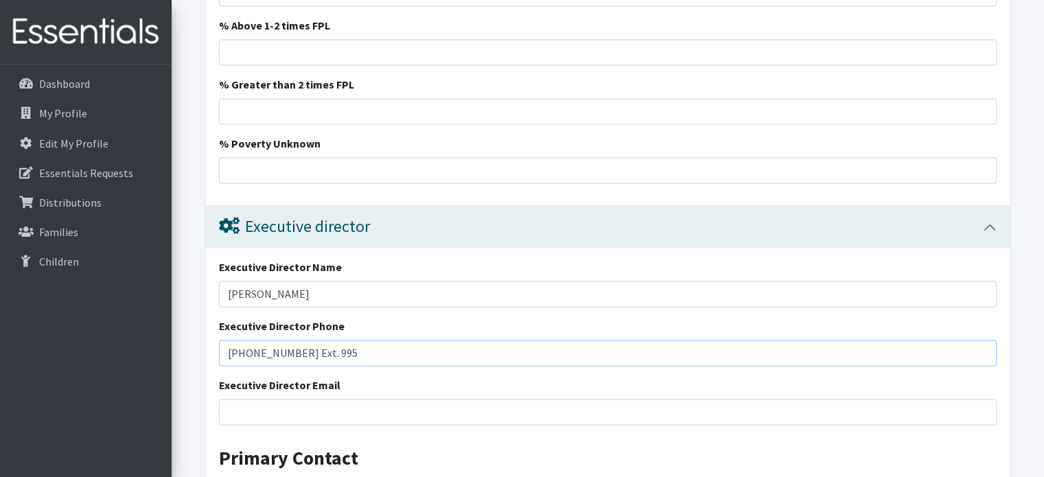
type input "[PHONE_NUMBER] Ext. 995"
click at [313, 416] on input "Executive Director Email" at bounding box center [608, 412] width 778 height 26
click at [234, 410] on input "b.sherman" at bounding box center [608, 412] width 778 height 26
click at [301, 410] on input "bsherman" at bounding box center [608, 412] width 778 height 26
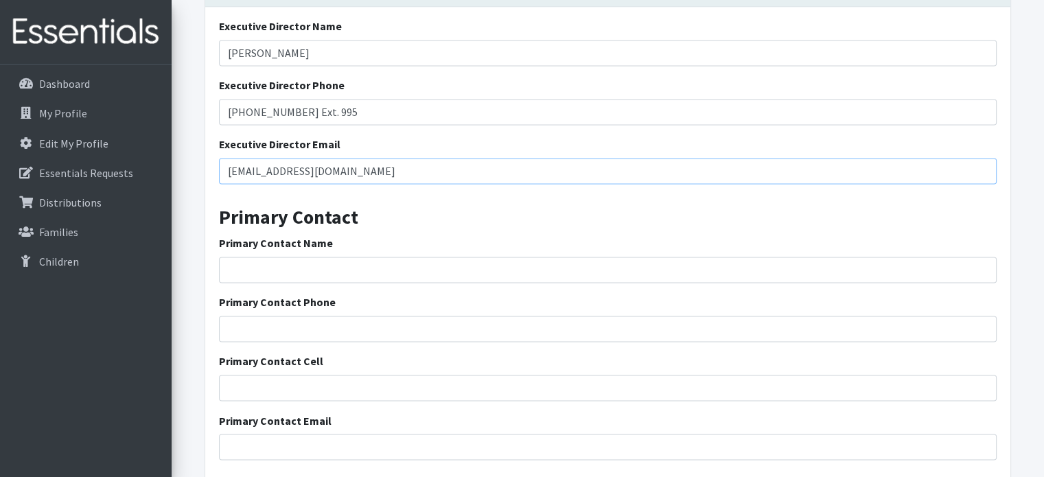
scroll to position [2277, 0]
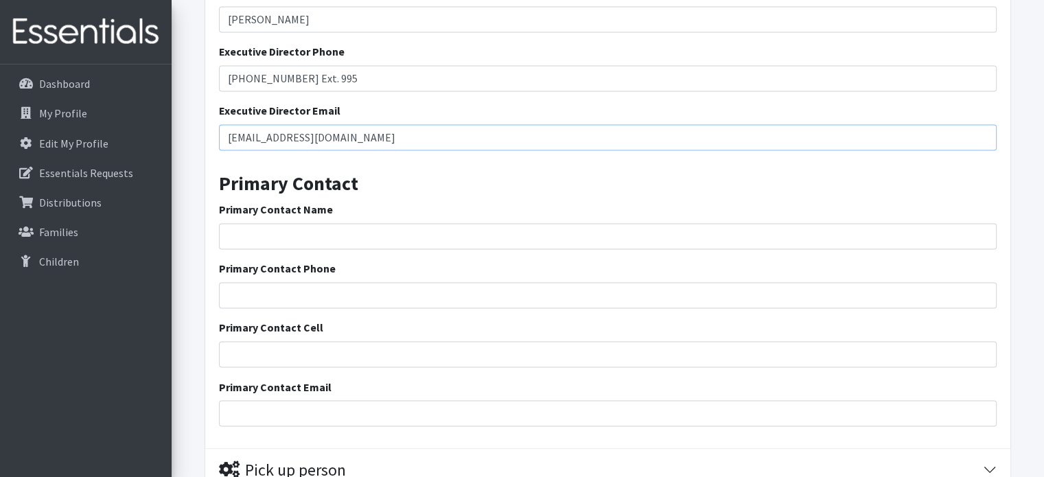
type input "[EMAIL_ADDRESS][DOMAIN_NAME]"
click at [343, 229] on input "Primary Contact Name" at bounding box center [608, 236] width 778 height 26
type input "[PERSON_NAME]"
click at [259, 292] on input "Primary Contact Phone" at bounding box center [608, 295] width 778 height 26
click at [356, 296] on input "8643169788" at bounding box center [608, 295] width 778 height 26
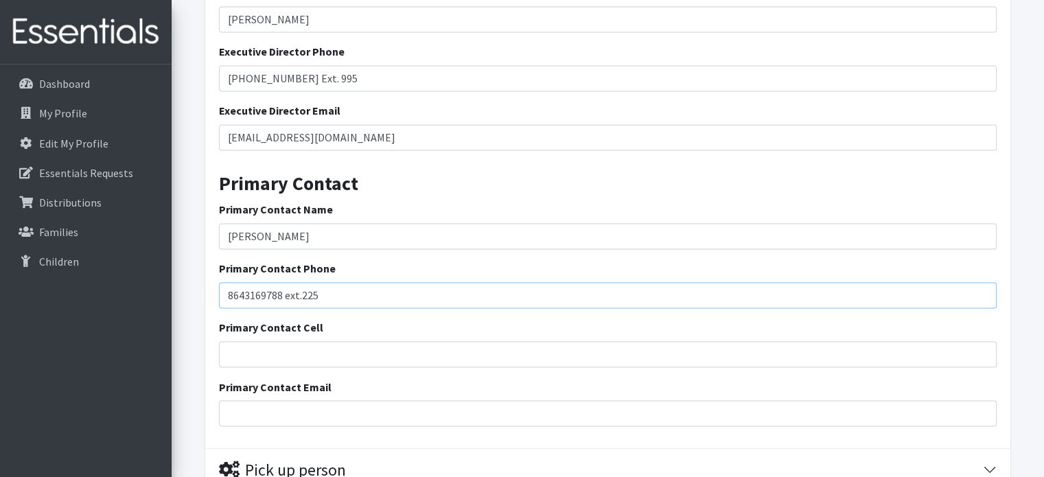
type input "8643169788 ext.225"
click at [354, 407] on input "Primary Contact Email" at bounding box center [608, 413] width 778 height 26
type input "[EMAIL_ADDRESS][DOMAIN_NAME]"
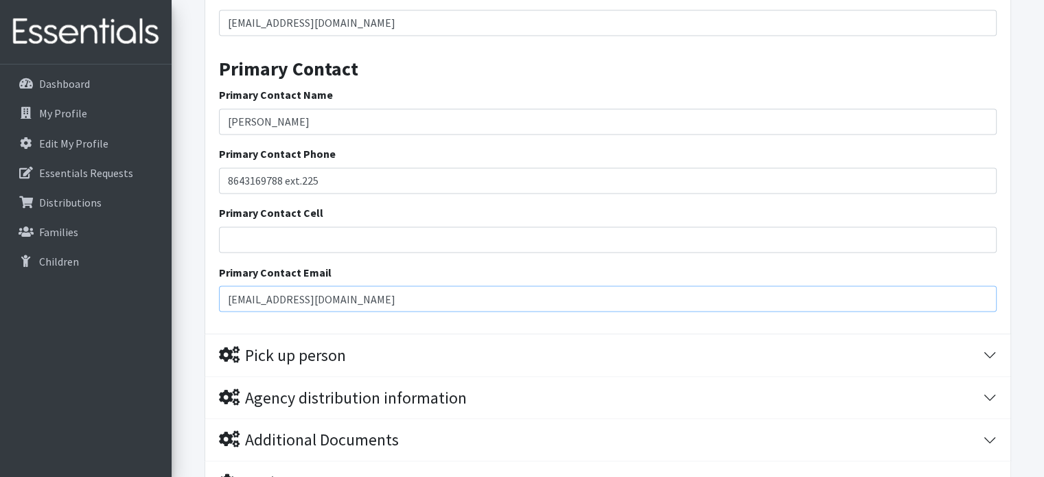
scroll to position [2415, 0]
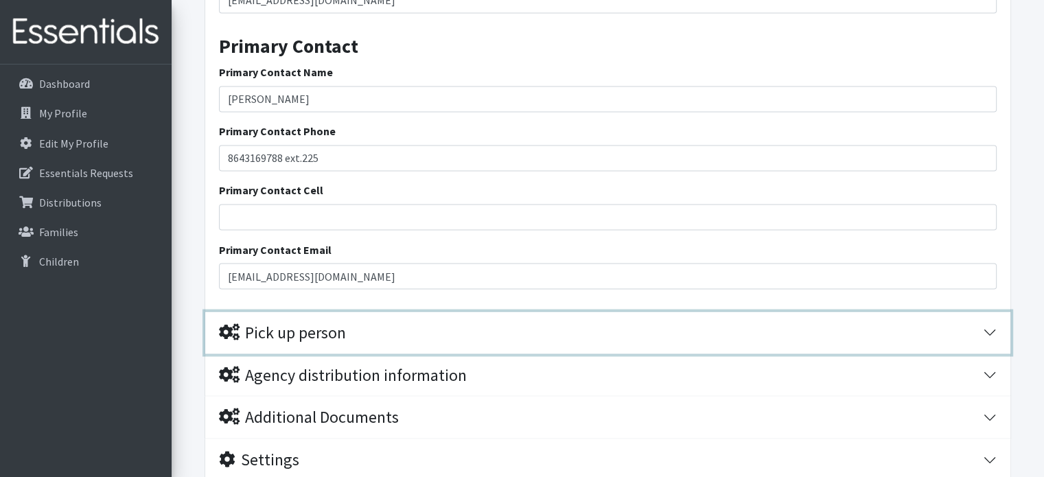
click at [338, 340] on div "Pick up person" at bounding box center [282, 333] width 127 height 20
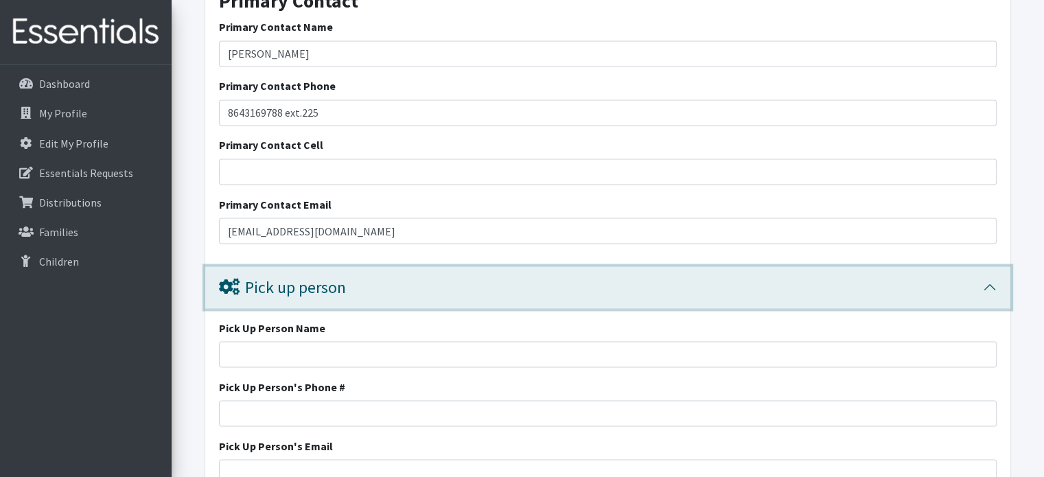
scroll to position [2552, 0]
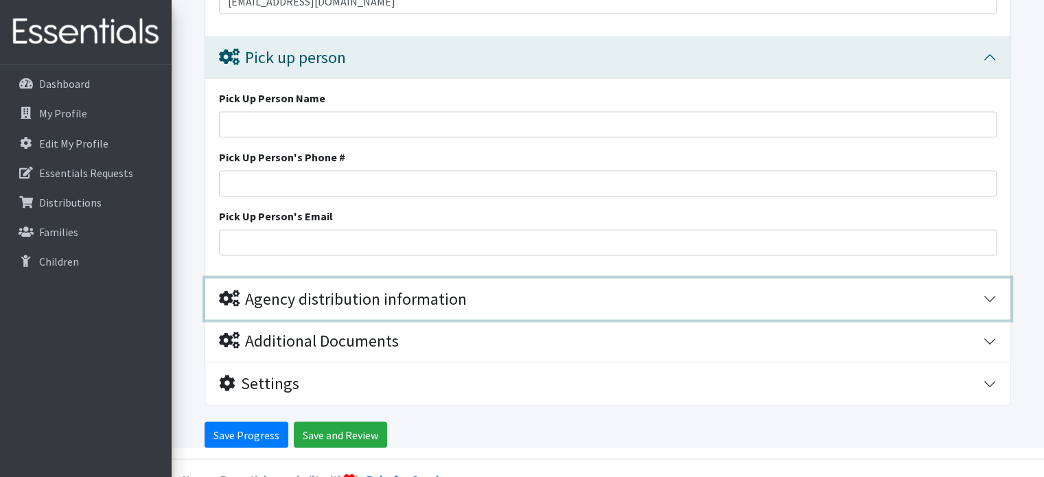
click at [332, 296] on div "Agency distribution information" at bounding box center [343, 300] width 248 height 20
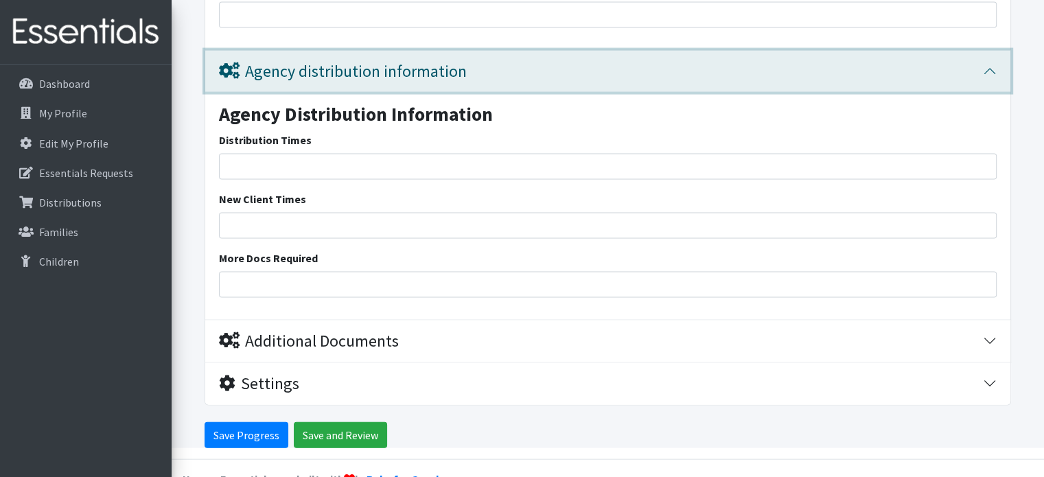
scroll to position [2916, 0]
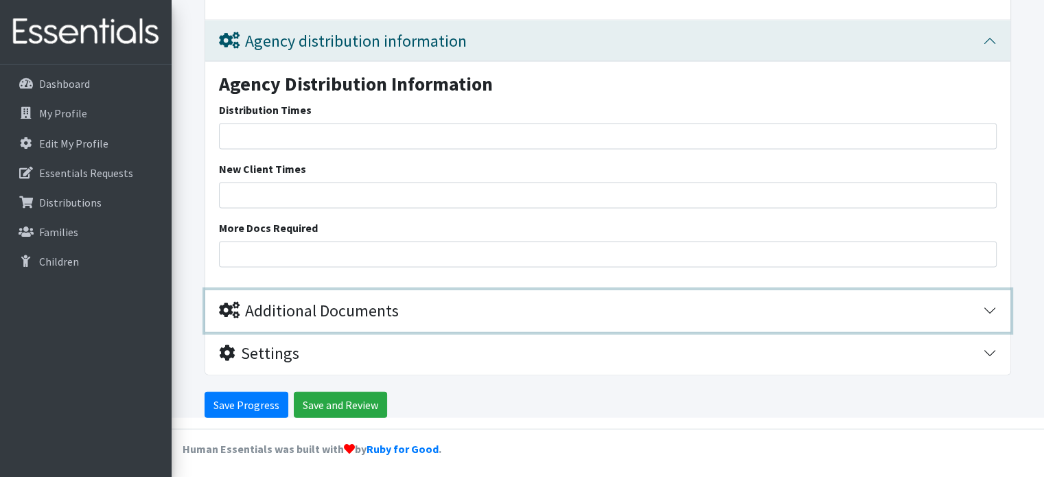
click at [282, 310] on div "Additional Documents" at bounding box center [309, 311] width 180 height 20
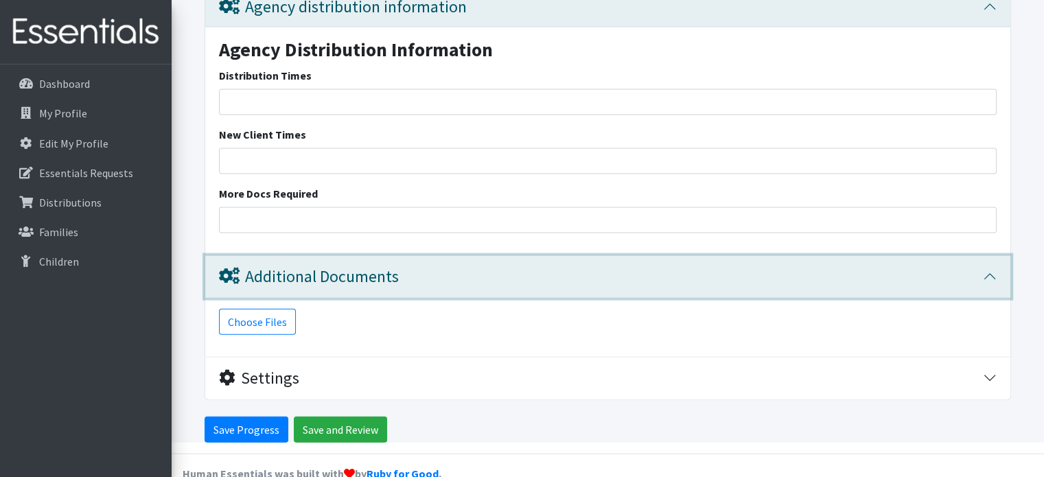
scroll to position [3006, 0]
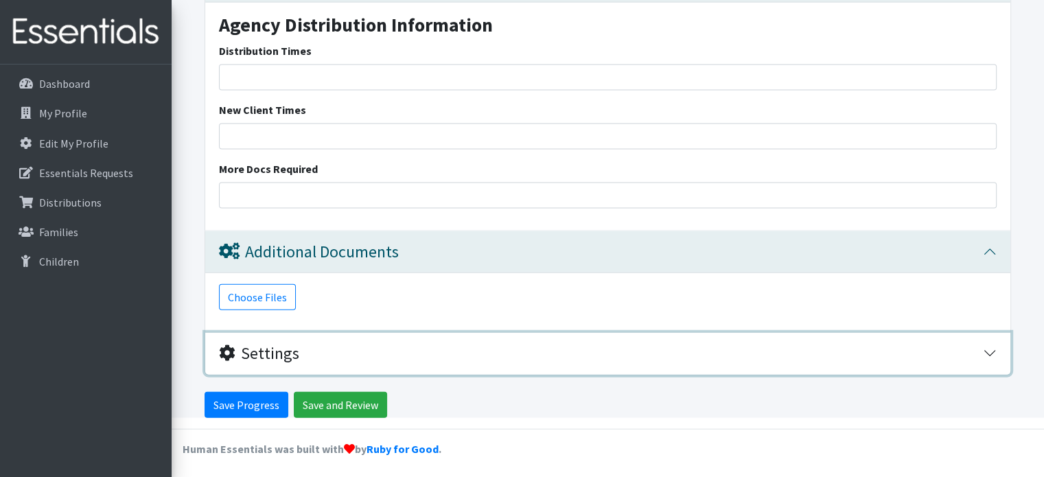
click at [250, 345] on div "Settings" at bounding box center [259, 354] width 80 height 20
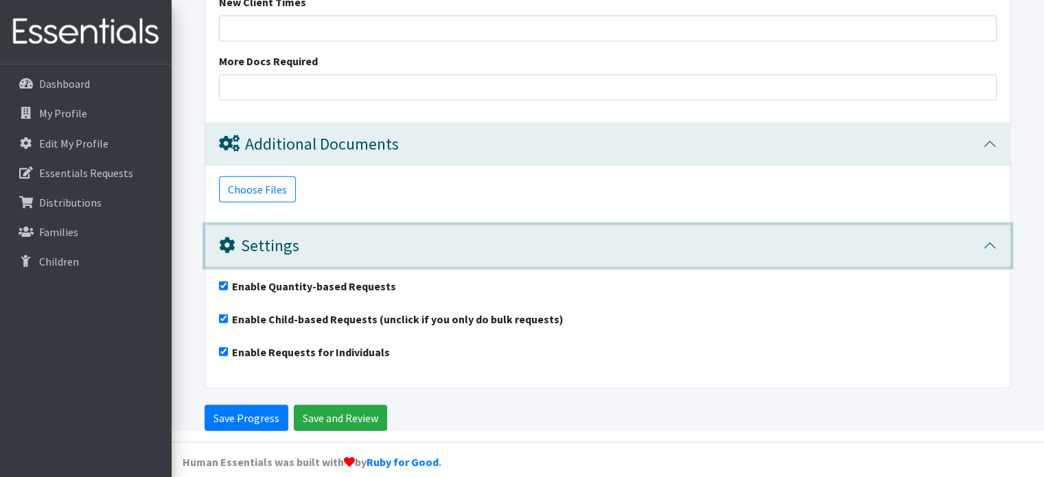
scroll to position [3127, 0]
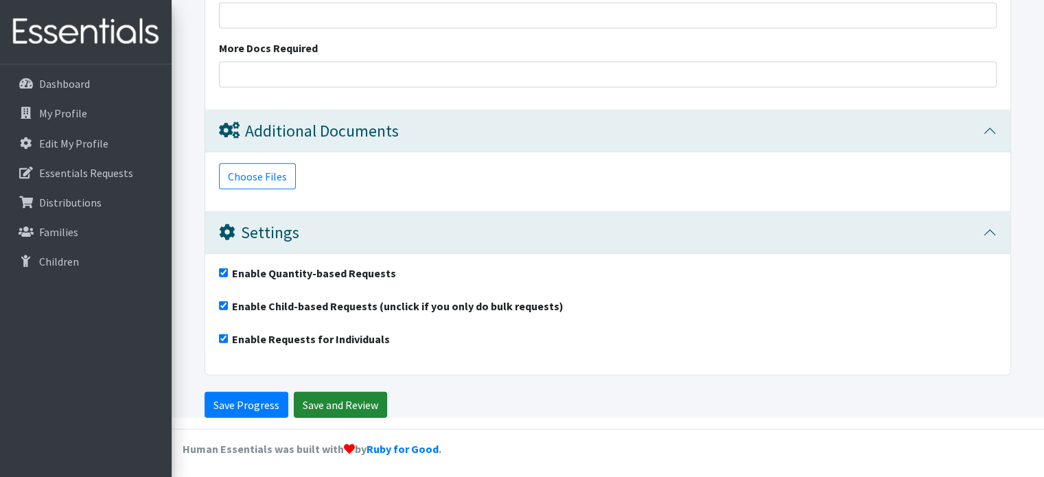
click at [332, 395] on input "Save and Review" at bounding box center [340, 405] width 93 height 26
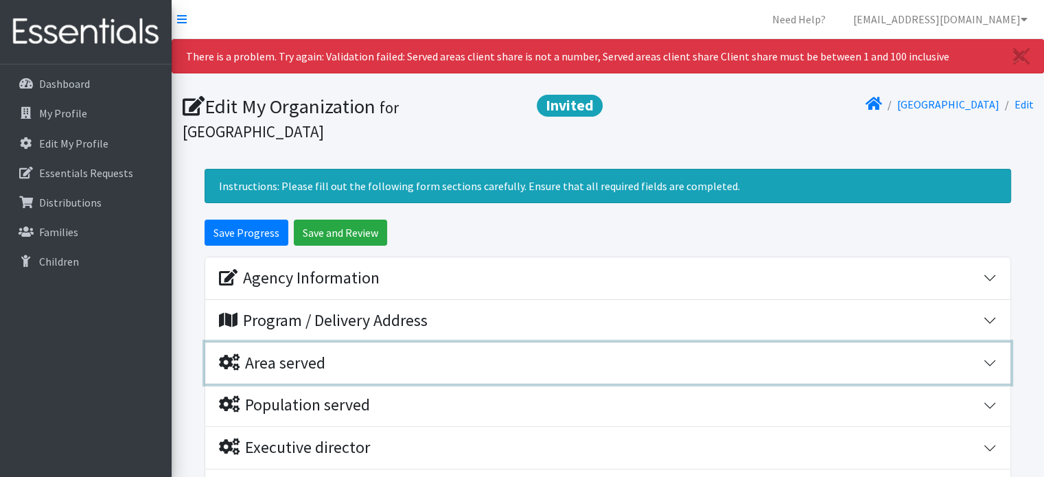
click at [298, 367] on div "Area served" at bounding box center [272, 363] width 106 height 20
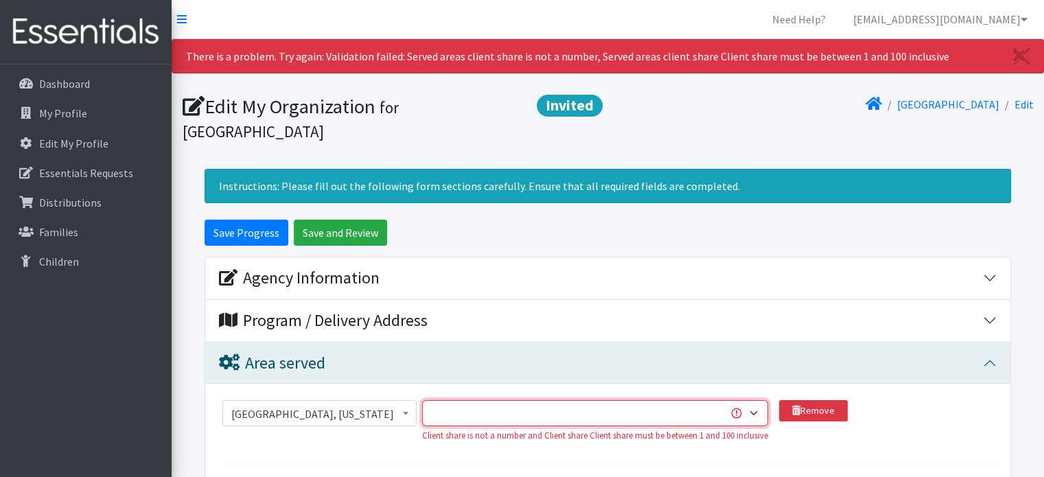
click at [753, 410] on select "1 2 3 4 5 6 7 8 9 10 11 12 13 14 15 16 17 18 19 20 21 22 23 24 25 26 27 28 29 3…" at bounding box center [595, 413] width 346 height 26
select select "100"
click at [423, 400] on select "1 2 3 4 5 6 7 8 9 10 11 12 13 14 15 16 17 18 19 20 21 22 23 24 25 26 27 28 29 3…" at bounding box center [595, 413] width 346 height 26
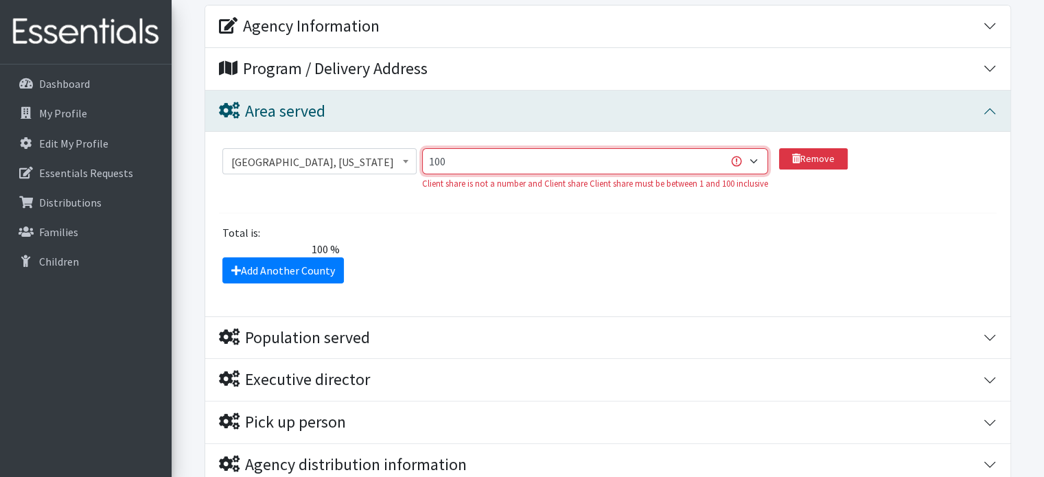
scroll to position [275, 0]
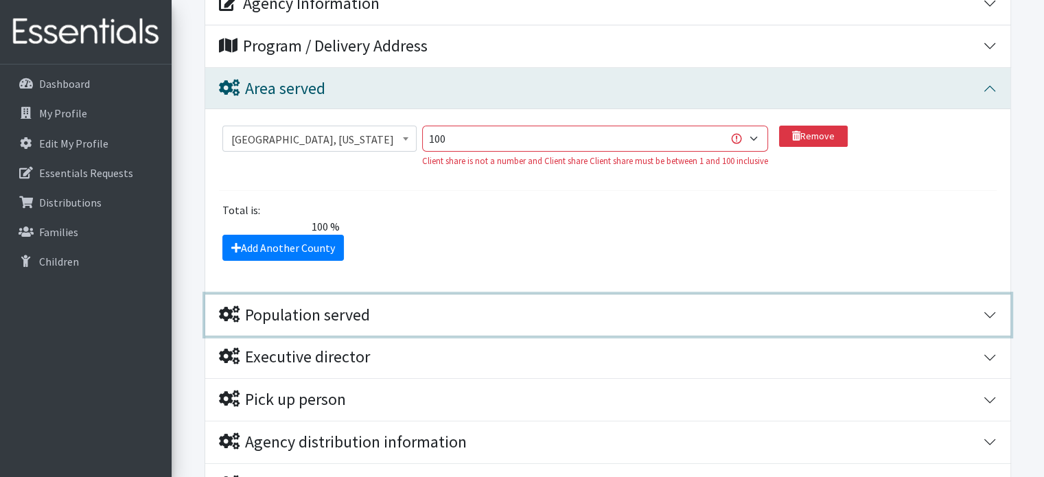
click at [280, 312] on div "Population served" at bounding box center [294, 315] width 151 height 20
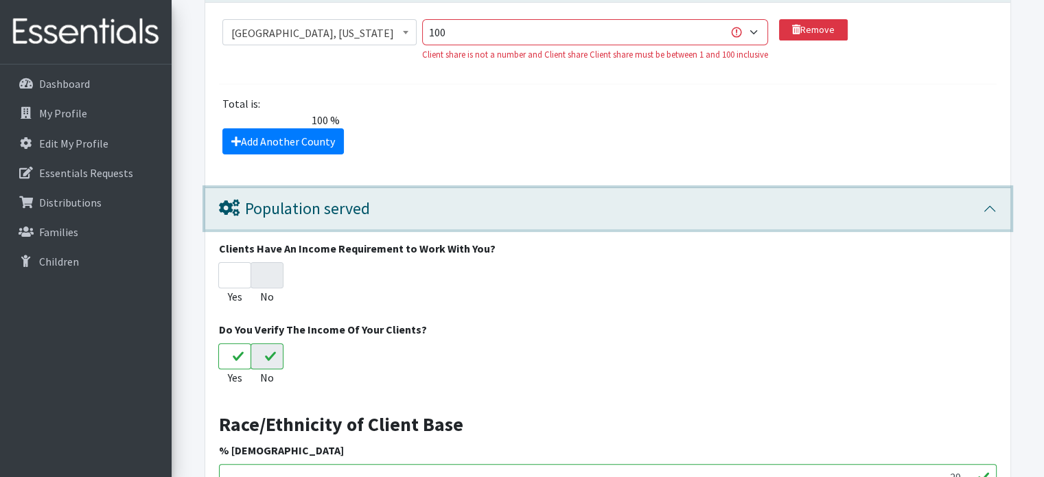
scroll to position [412, 0]
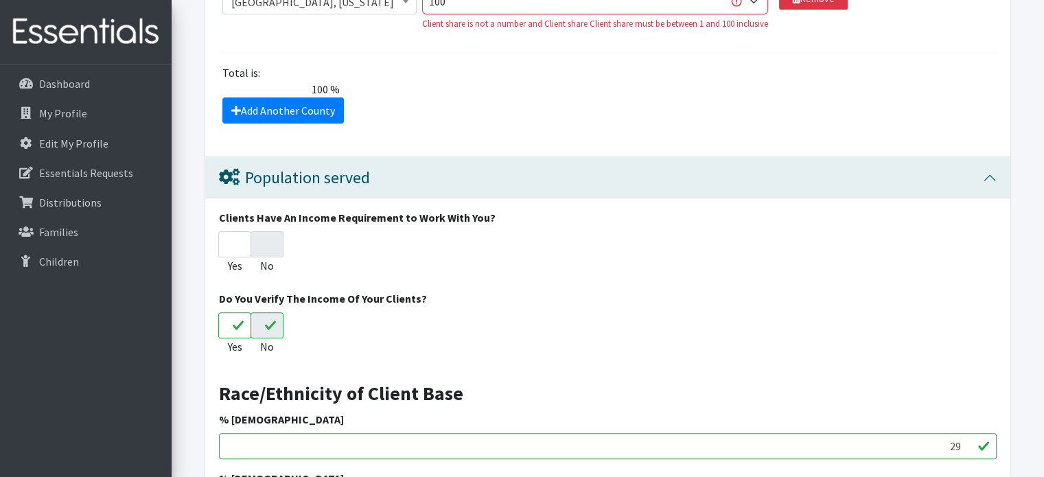
click at [270, 326] on input "No" at bounding box center [267, 325] width 33 height 26
radio input "true"
click at [267, 323] on input "No" at bounding box center [267, 325] width 33 height 26
click at [265, 240] on input "No" at bounding box center [267, 244] width 33 height 26
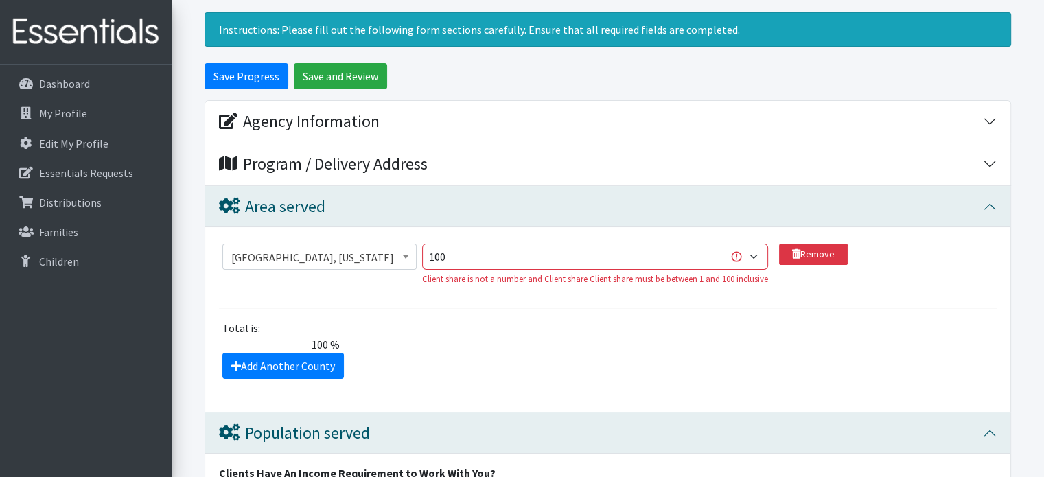
scroll to position [137, 0]
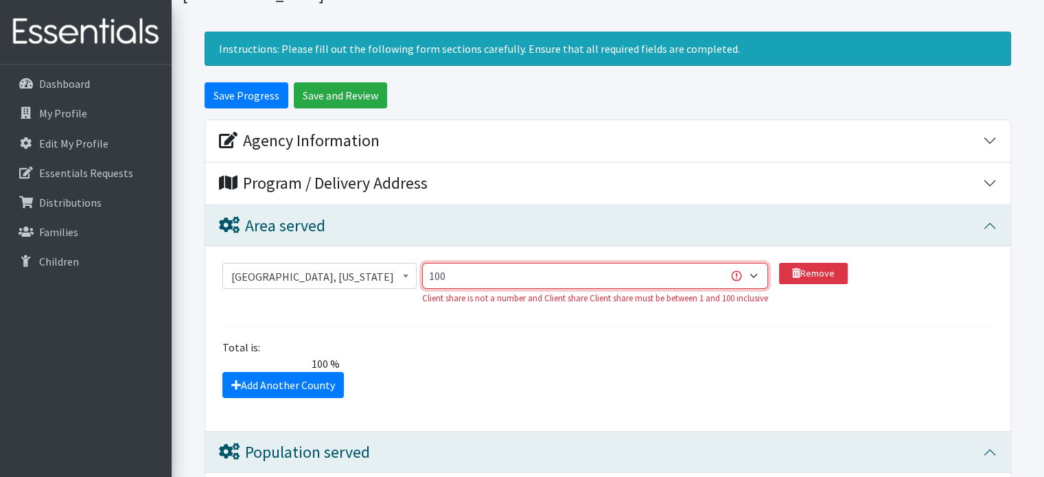
click at [752, 273] on select "1 2 3 4 5 6 7 8 9 10 11 12 13 14 15 16 17 18 19 20 21 22 23 24 25 26 27 28 29 3…" at bounding box center [595, 276] width 346 height 26
select select "20"
click at [423, 263] on select "1 2 3 4 5 6 7 8 9 10 11 12 13 14 15 16 17 18 19 20 21 22 23 24 25 26 27 28 29 3…" at bounding box center [595, 276] width 346 height 26
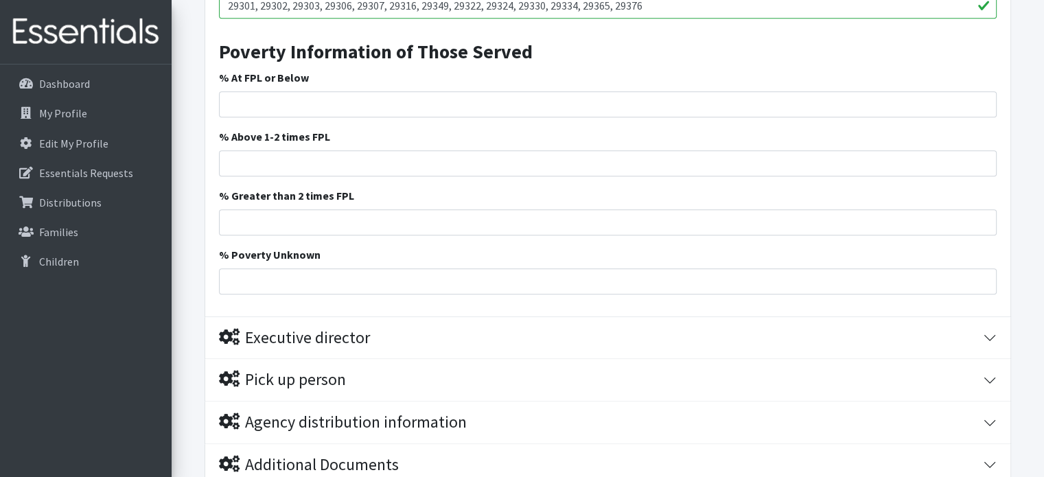
scroll to position [1478, 0]
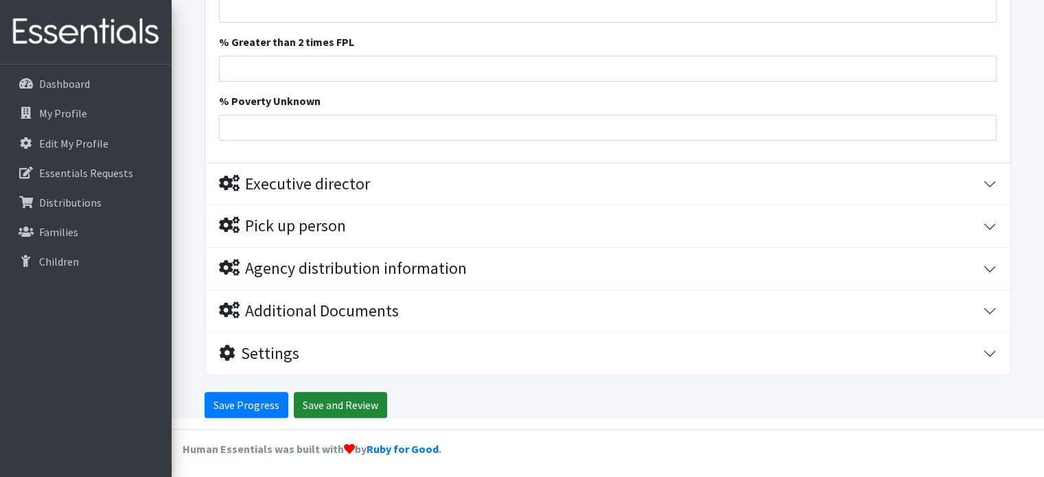
click at [349, 402] on input "Save and Review" at bounding box center [340, 405] width 93 height 26
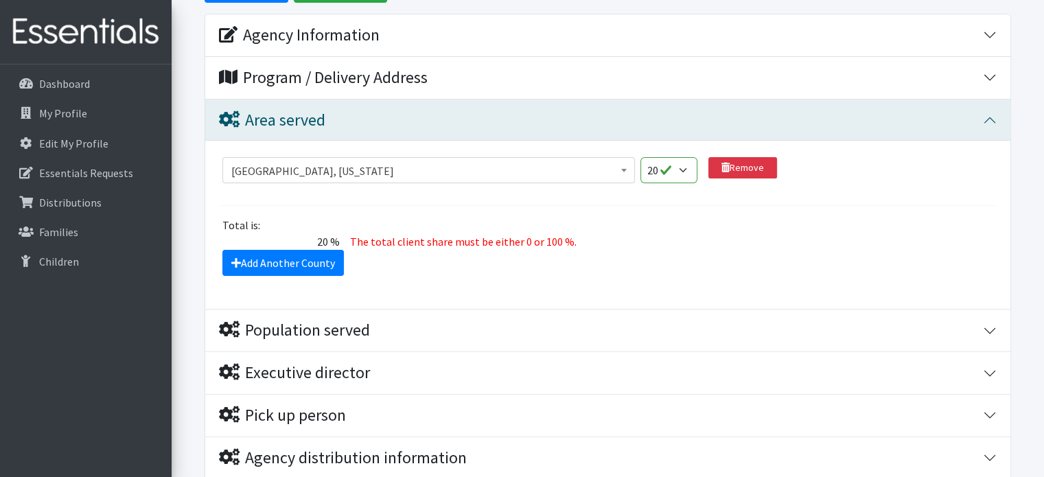
scroll to position [275, 0]
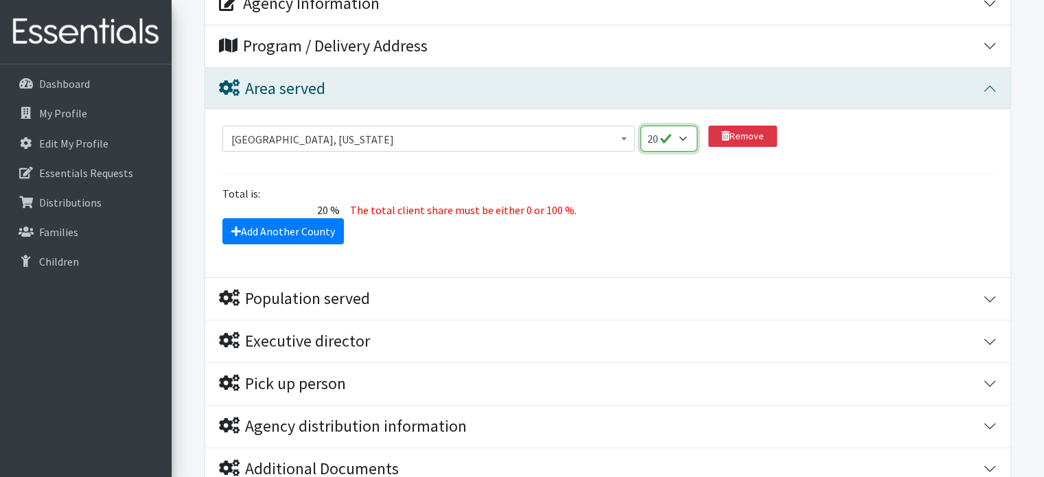
click at [688, 137] on select "1 2 3 4 5 6 7 8 9 10 11 12 13 14 15 16 17 18 19 20 21 22 23 24 25 26 27 28 29 3…" at bounding box center [668, 139] width 57 height 26
select select
click at [640, 126] on select "1 2 3 4 5 6 7 8 9 10 11 12 13 14 15 16 17 18 19 20 21 22 23 24 25 26 27 28 29 3…" at bounding box center [668, 139] width 57 height 26
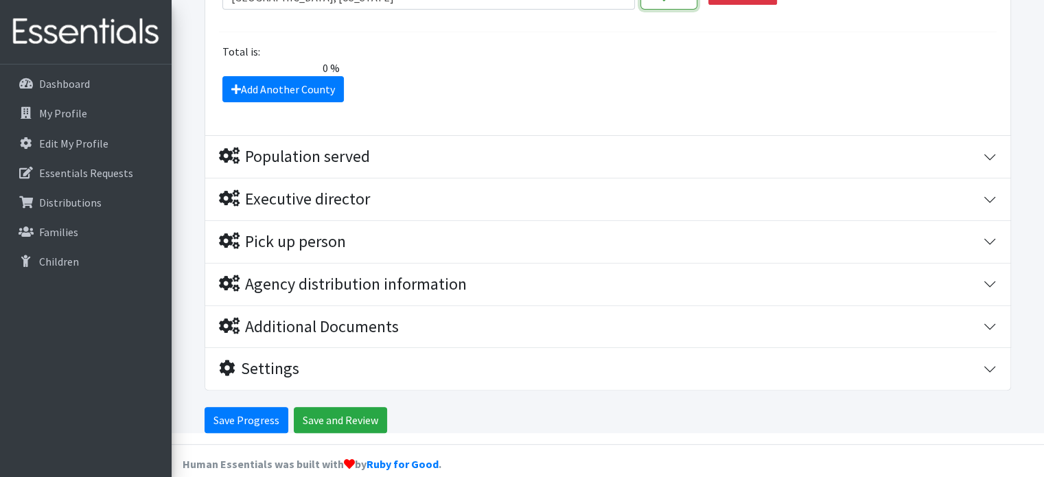
scroll to position [432, 0]
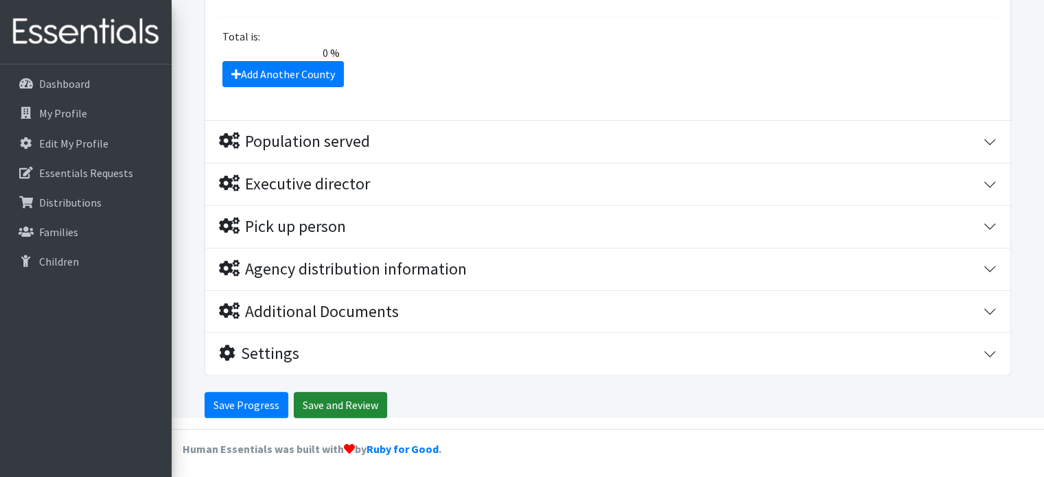
click at [362, 397] on input "Save and Review" at bounding box center [340, 405] width 93 height 26
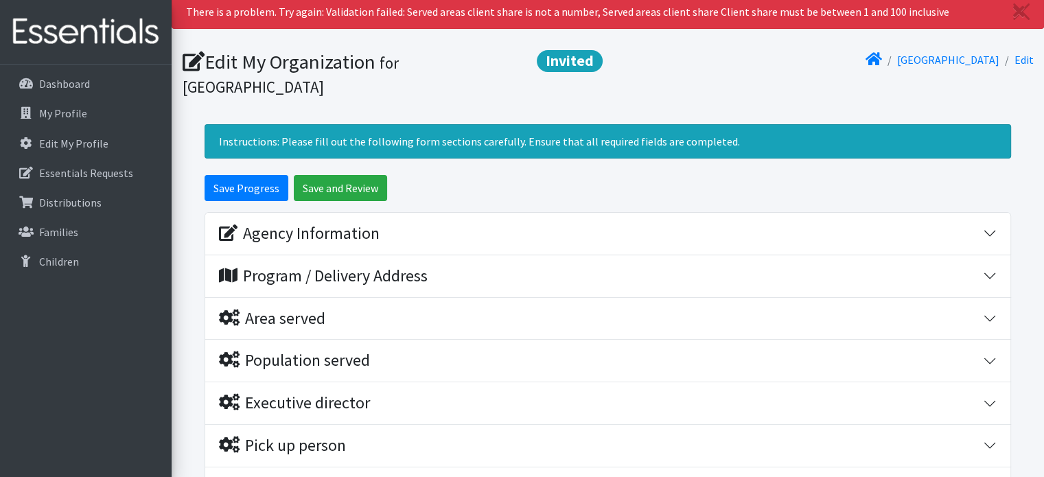
scroll to position [69, 0]
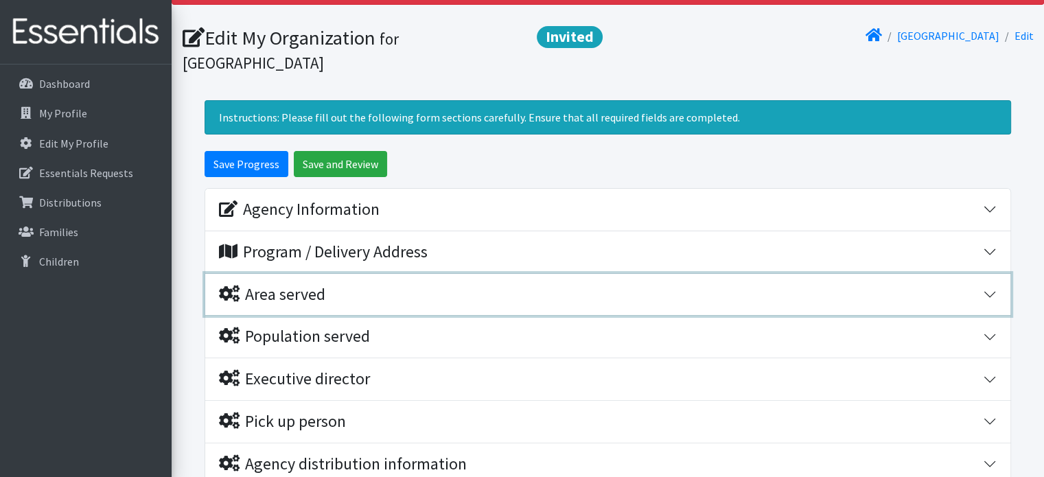
click at [293, 294] on div "Area served" at bounding box center [272, 295] width 106 height 20
